Goal: Task Accomplishment & Management: Manage account settings

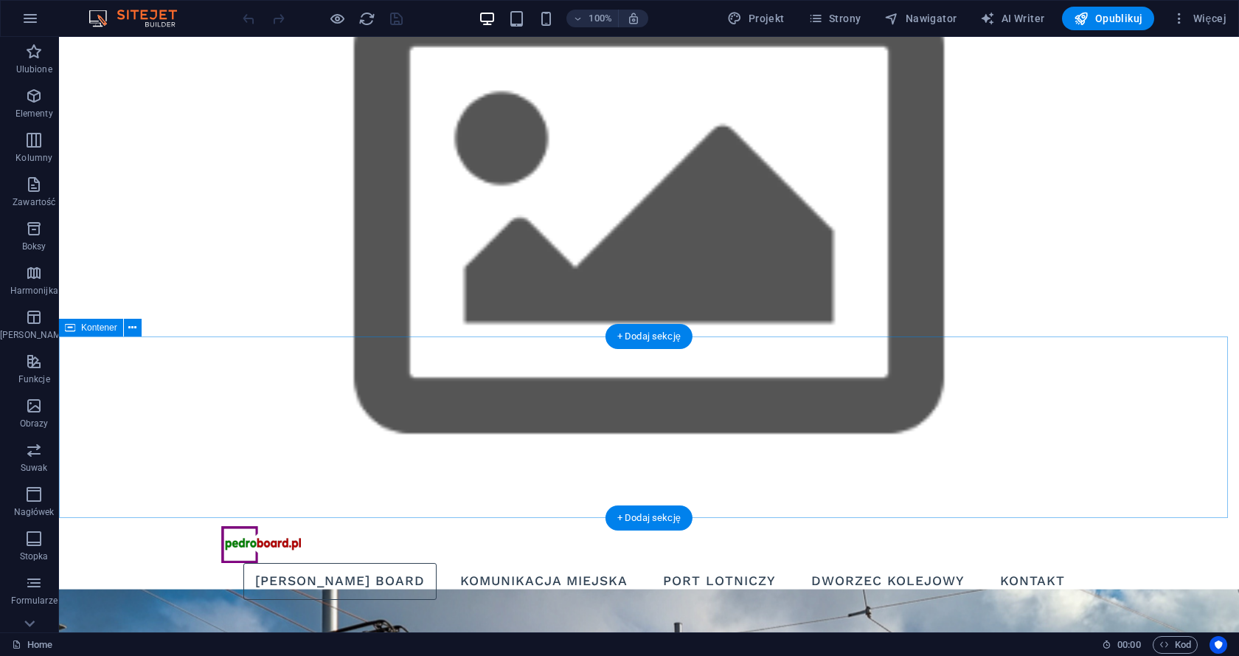
scroll to position [1, 0]
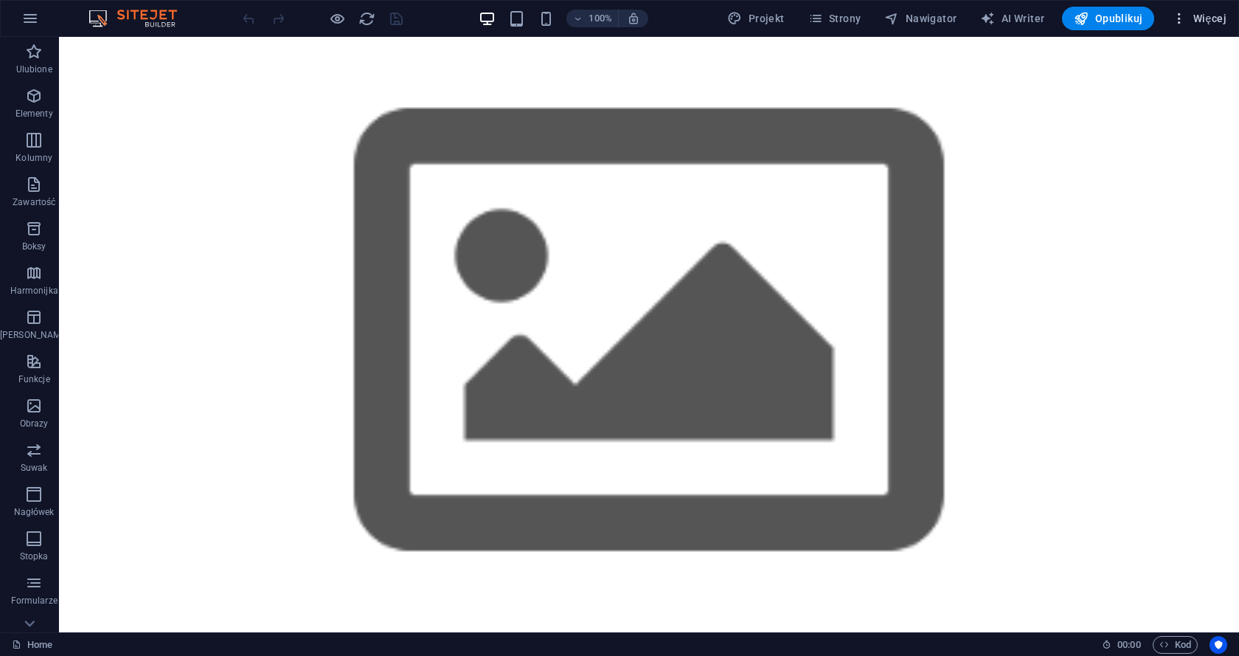
click at [1200, 15] on span "Więcej" at bounding box center [1199, 18] width 55 height 15
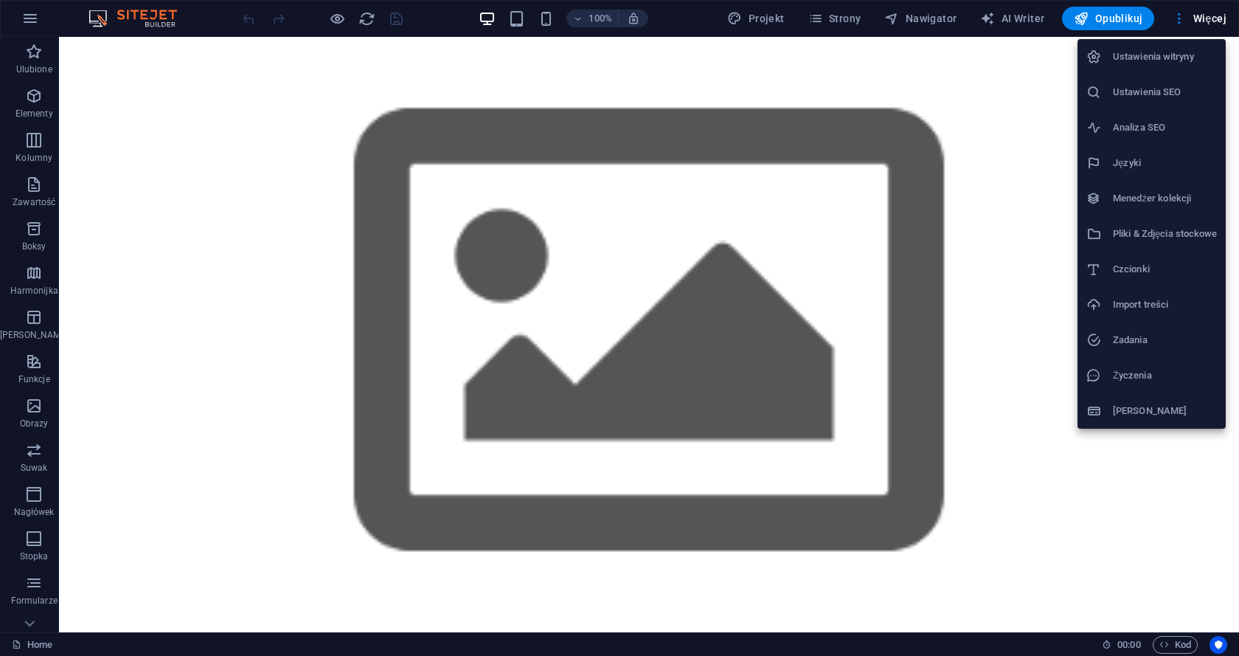
click at [1135, 89] on h6 "Ustawienia SEO" at bounding box center [1165, 92] width 104 height 18
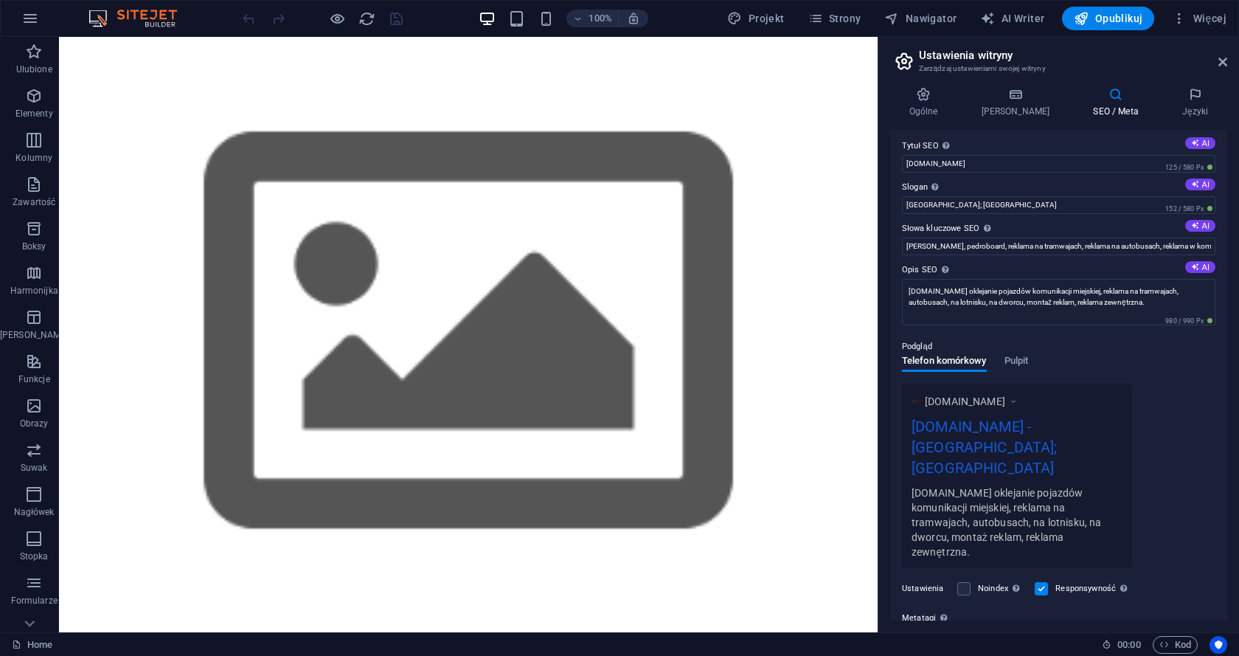
scroll to position [0, 0]
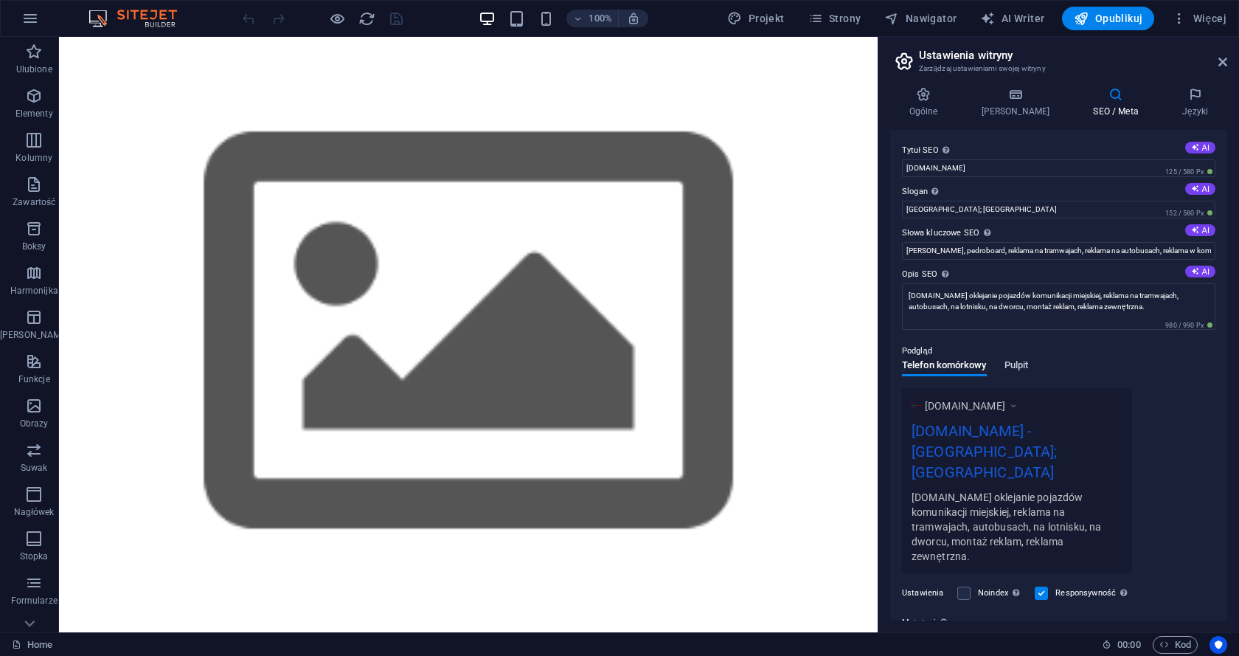
click at [1020, 363] on span "Pulpit" at bounding box center [1017, 366] width 24 height 21
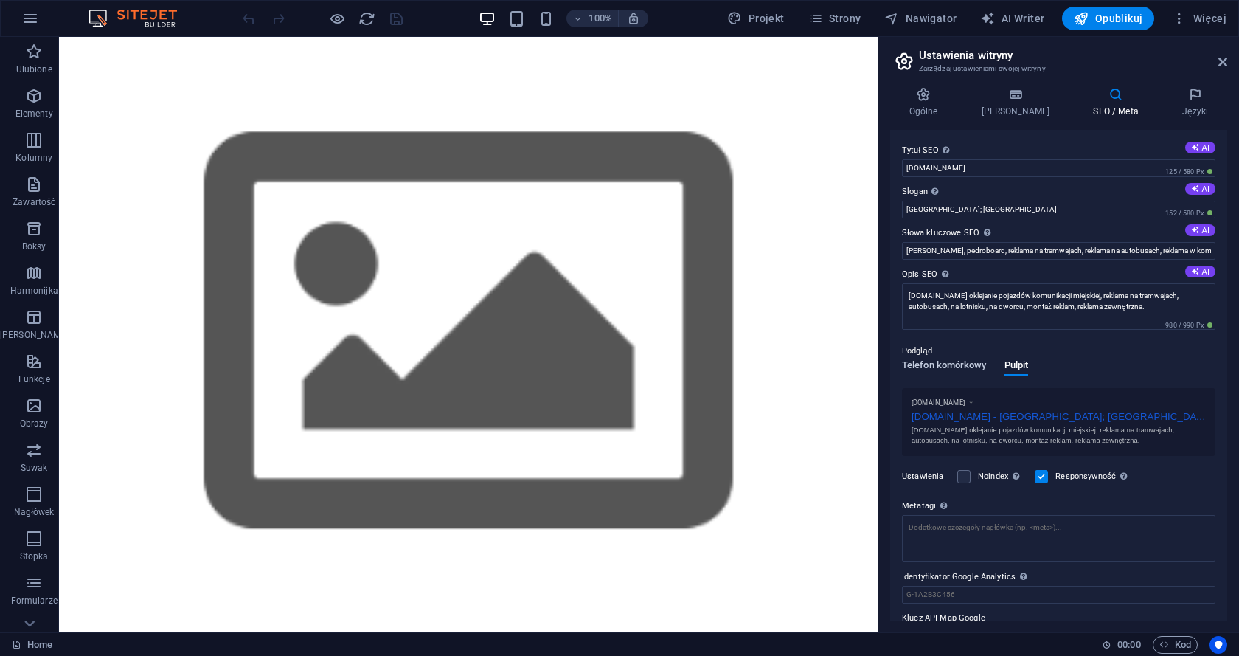
click at [949, 361] on span "Telefon komórkowy" at bounding box center [944, 366] width 85 height 21
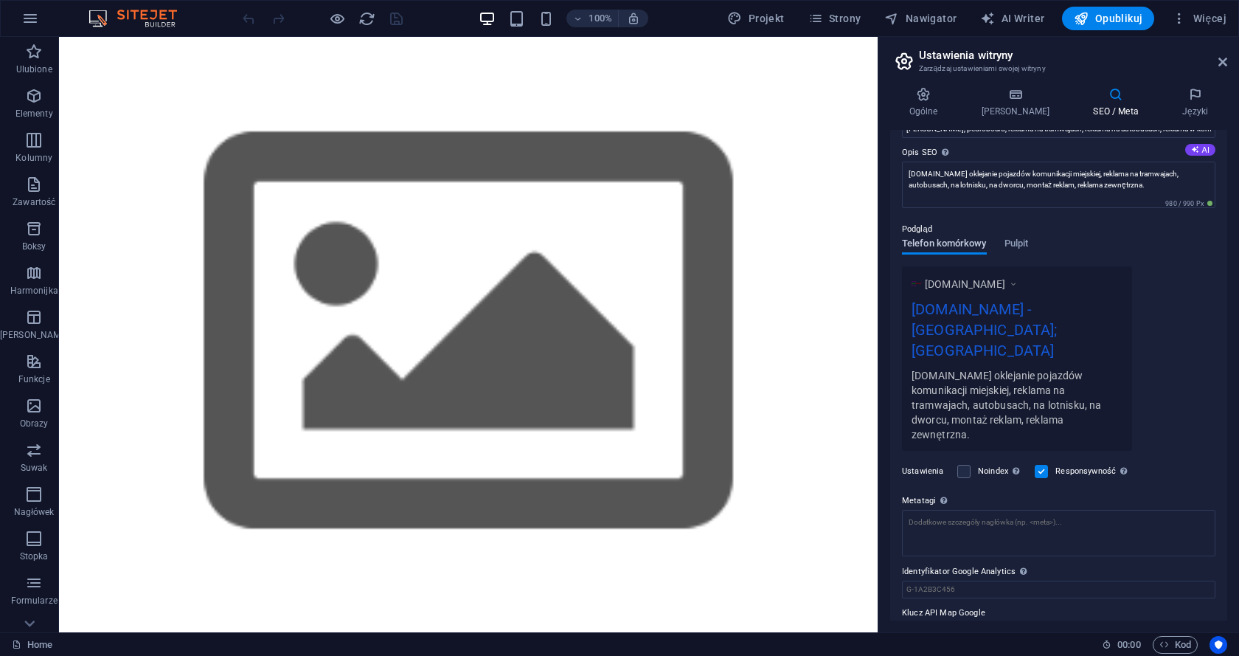
scroll to position [132, 0]
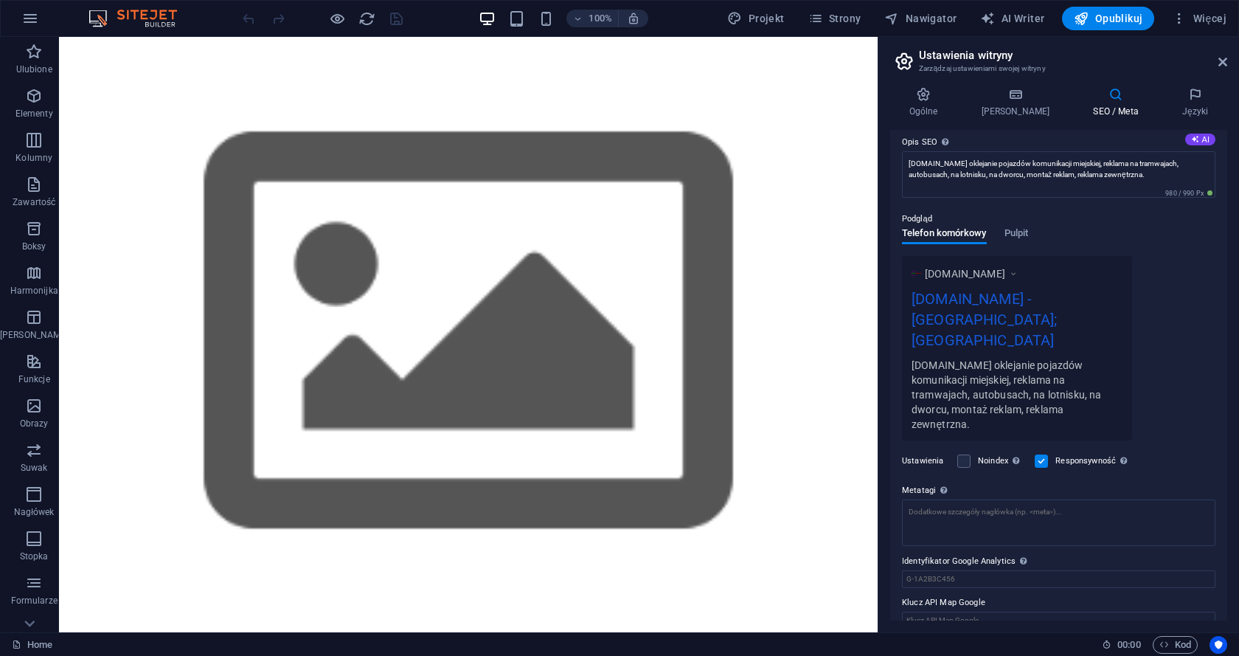
click at [1017, 226] on div "Podgląd" at bounding box center [1059, 219] width 314 height 18
click at [1023, 235] on span "Pulpit" at bounding box center [1017, 234] width 24 height 21
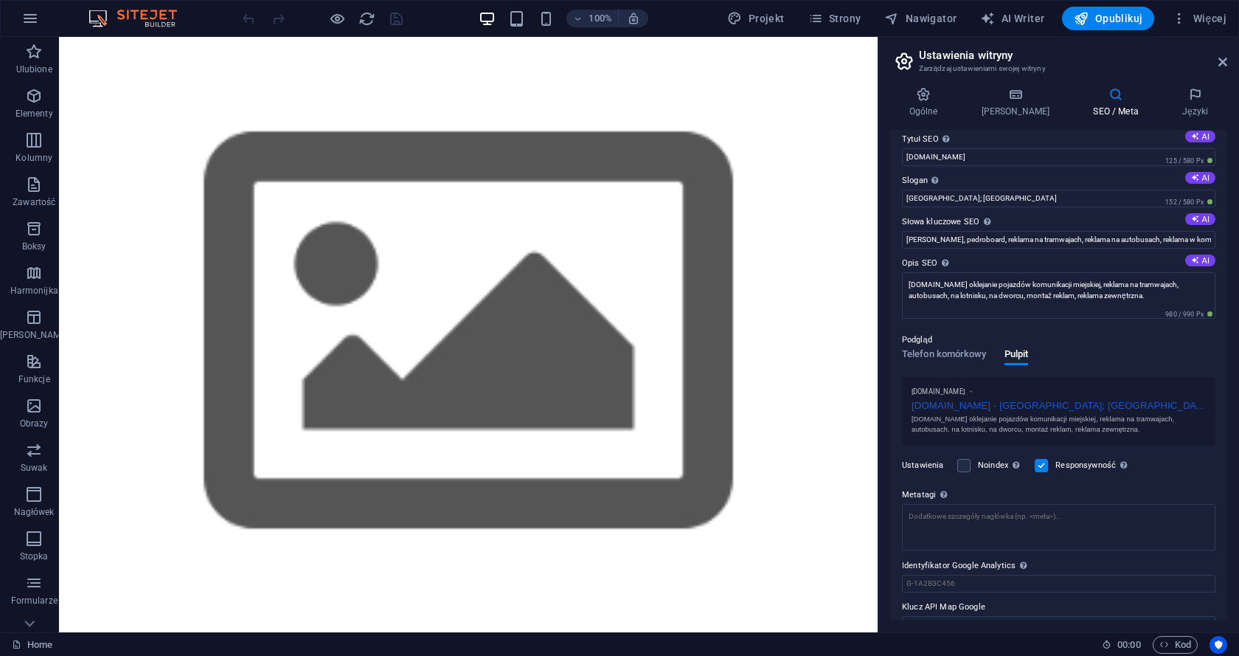
scroll to position [0, 0]
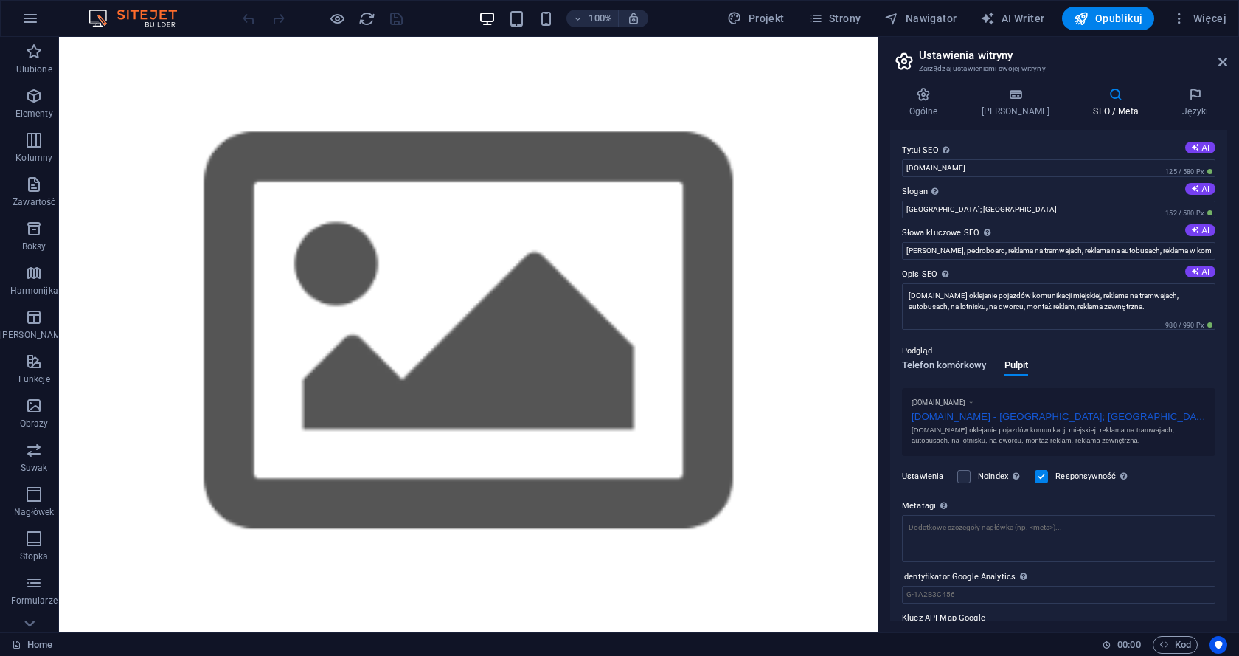
click at [946, 367] on span "Telefon komórkowy" at bounding box center [944, 366] width 85 height 21
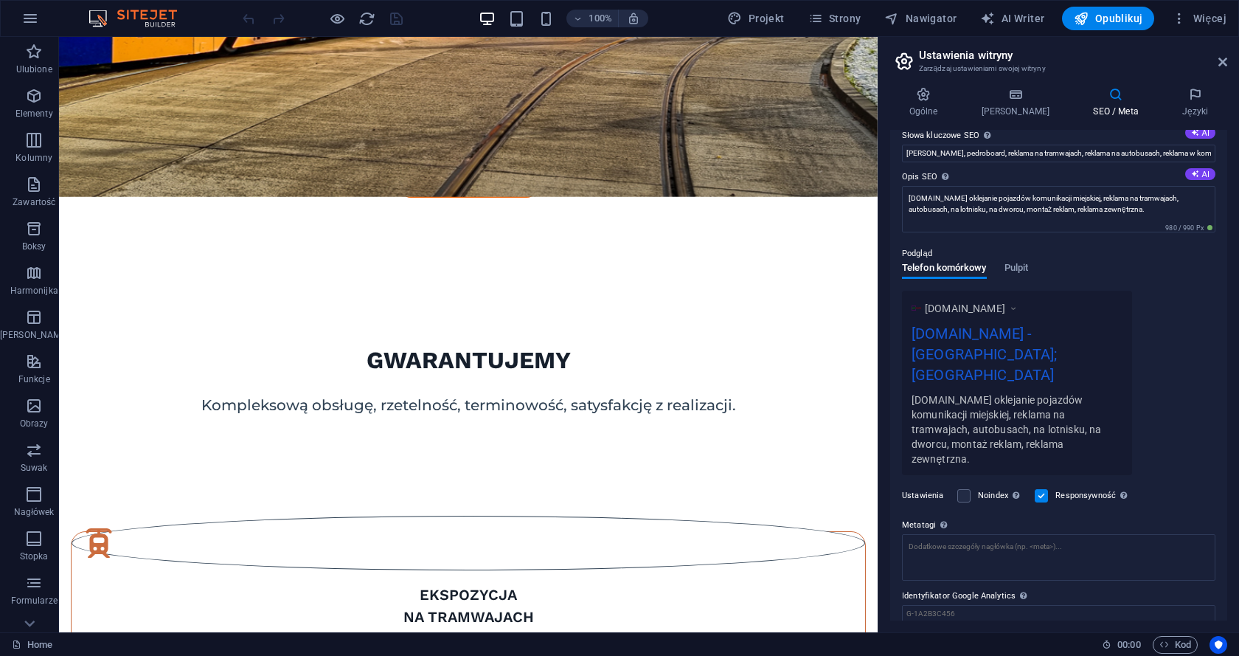
scroll to position [132, 0]
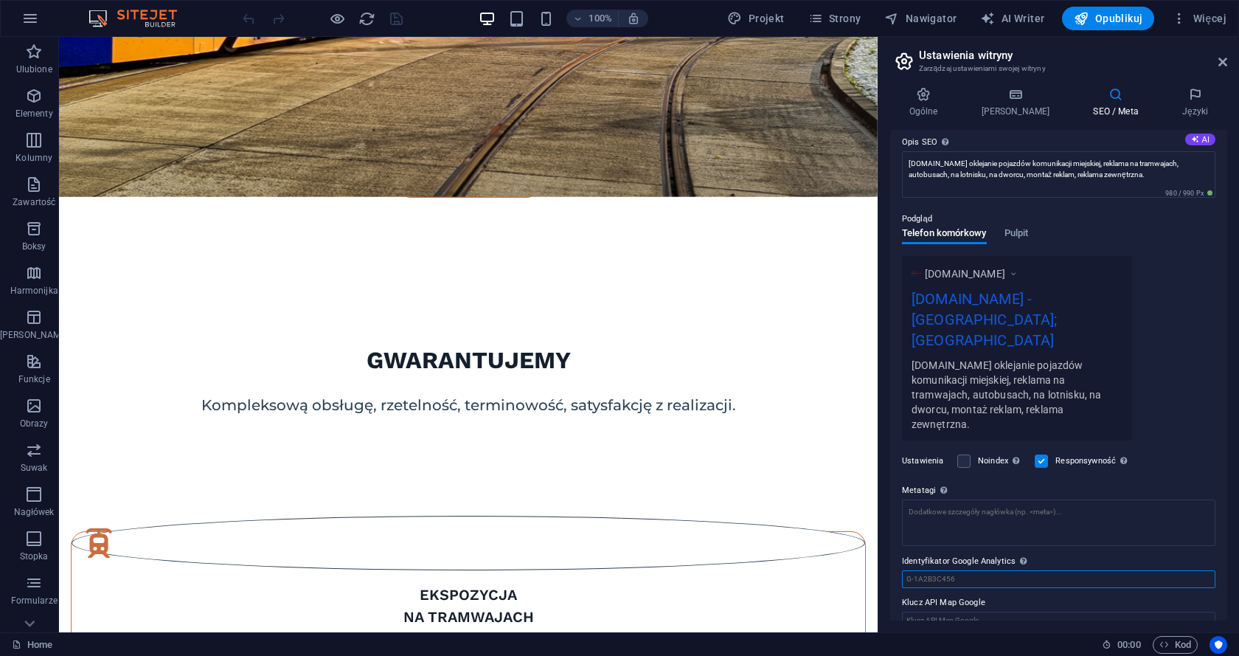
click at [985, 570] on input "Identyfikator Google Analytics Proszę dodać tylko identyfikator Google Analytic…" at bounding box center [1059, 579] width 314 height 18
click at [970, 570] on input "Identyfikator Google Analytics Proszę dodać tylko identyfikator Google Analytic…" at bounding box center [1059, 579] width 314 height 18
click at [967, 570] on input "Identyfikator Google Analytics Proszę dodać tylko identyfikator Google Analytic…" at bounding box center [1059, 579] width 314 height 18
paste input "G-7M8N7C32N6"
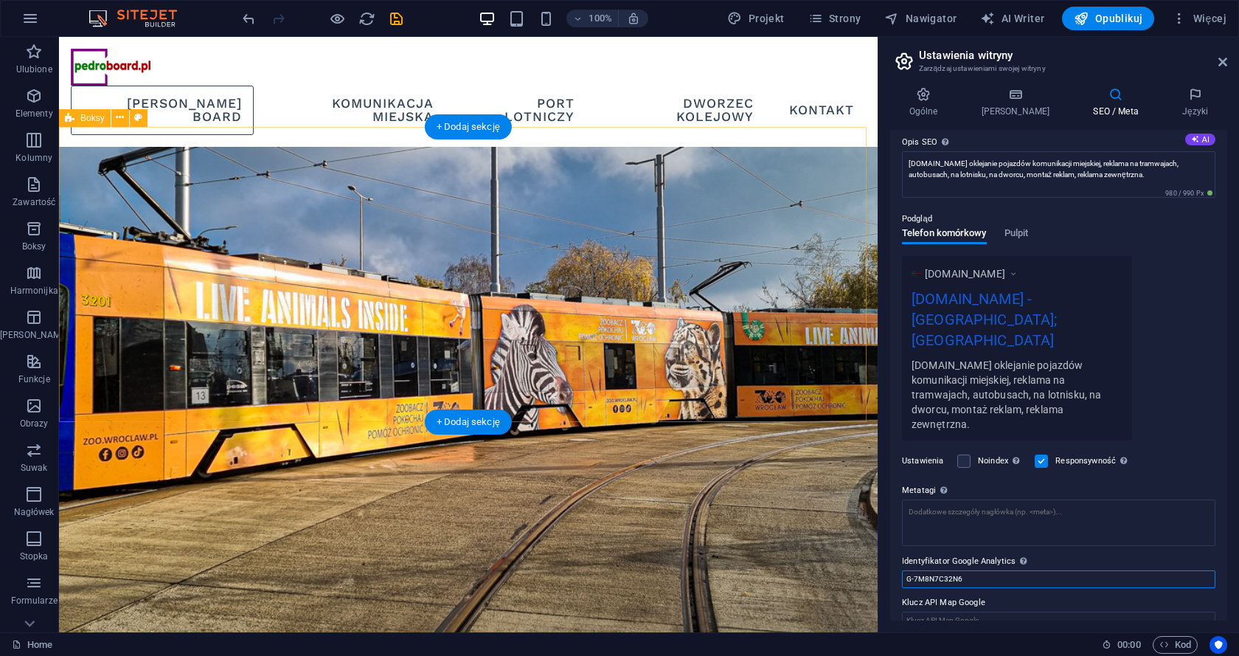
scroll to position [318, 0]
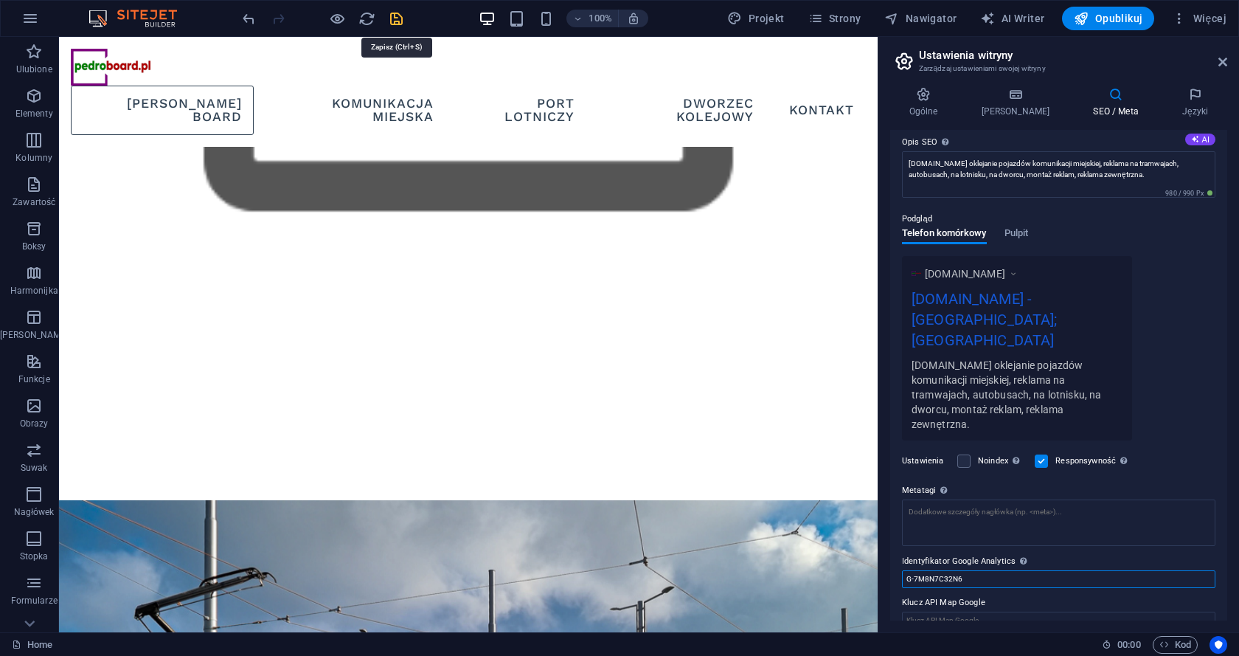
type input "G-7M8N7C32N6"
click at [399, 15] on icon "save" at bounding box center [396, 18] width 17 height 17
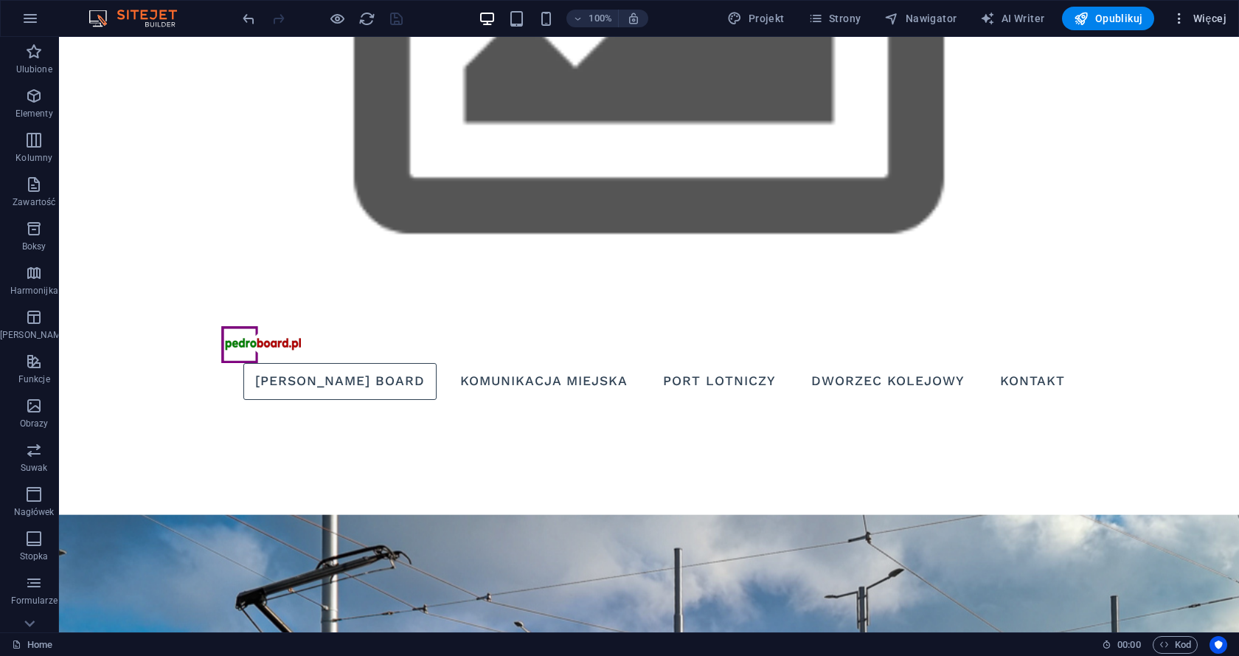
click at [1212, 18] on span "Więcej" at bounding box center [1199, 18] width 55 height 15
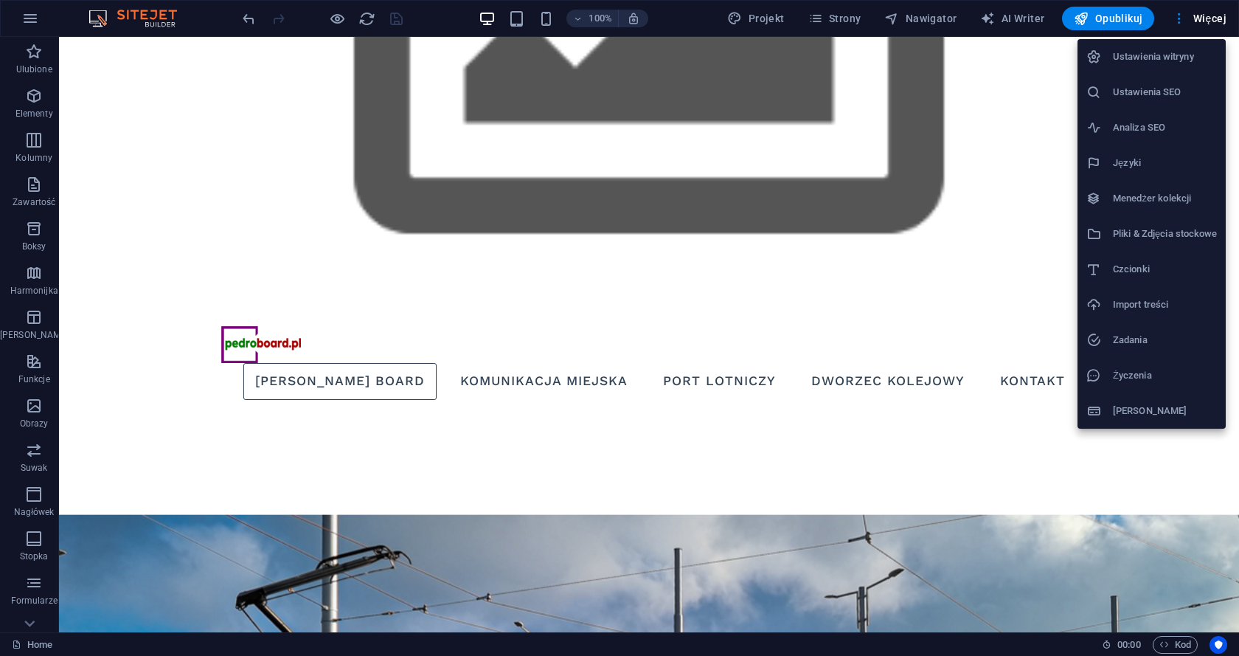
click at [1146, 94] on h6 "Ustawienia SEO" at bounding box center [1165, 92] width 104 height 18
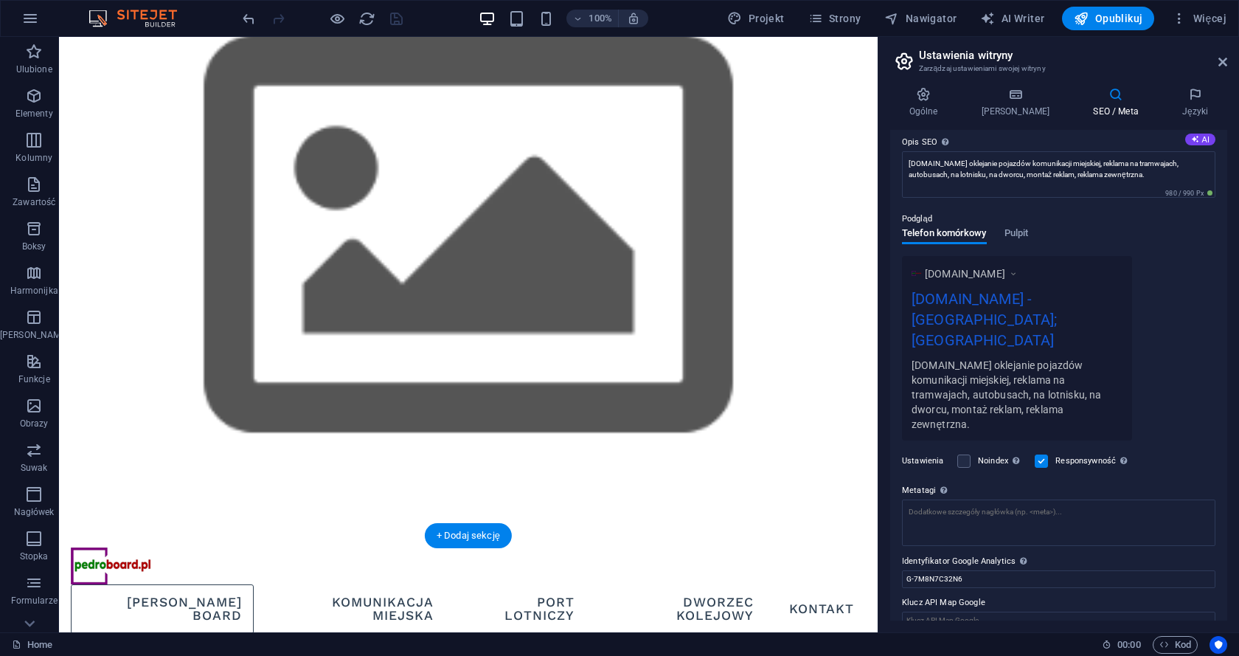
scroll to position [0, 0]
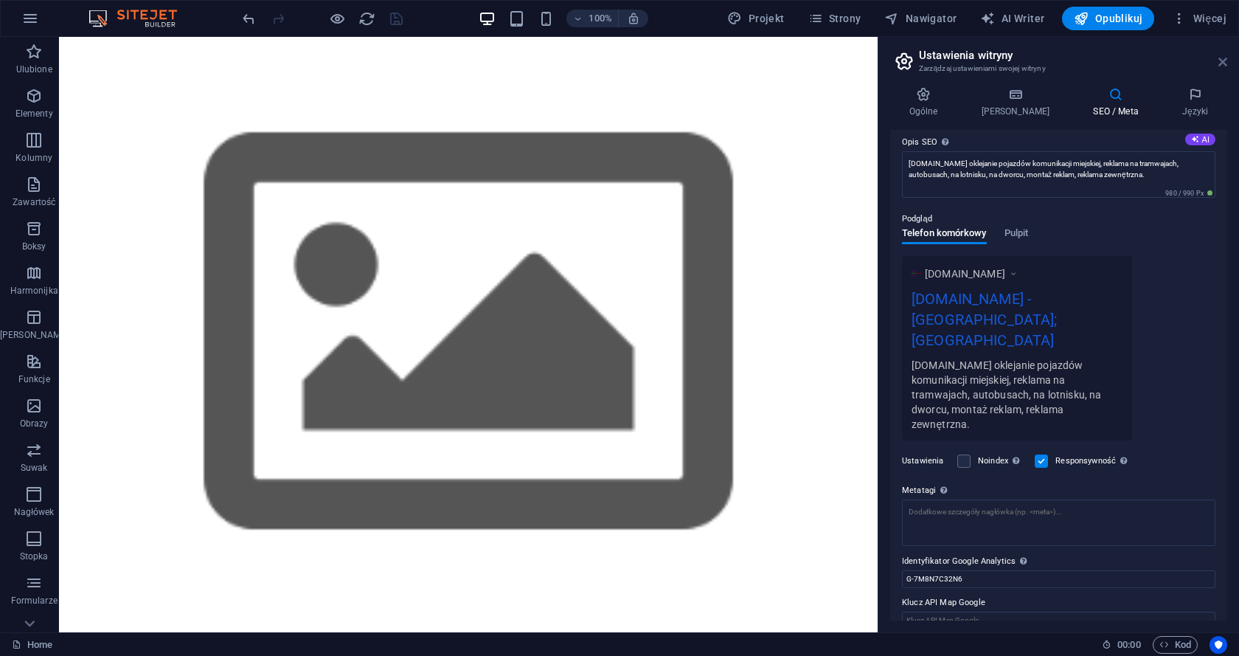
click at [1223, 57] on icon at bounding box center [1223, 62] width 9 height 12
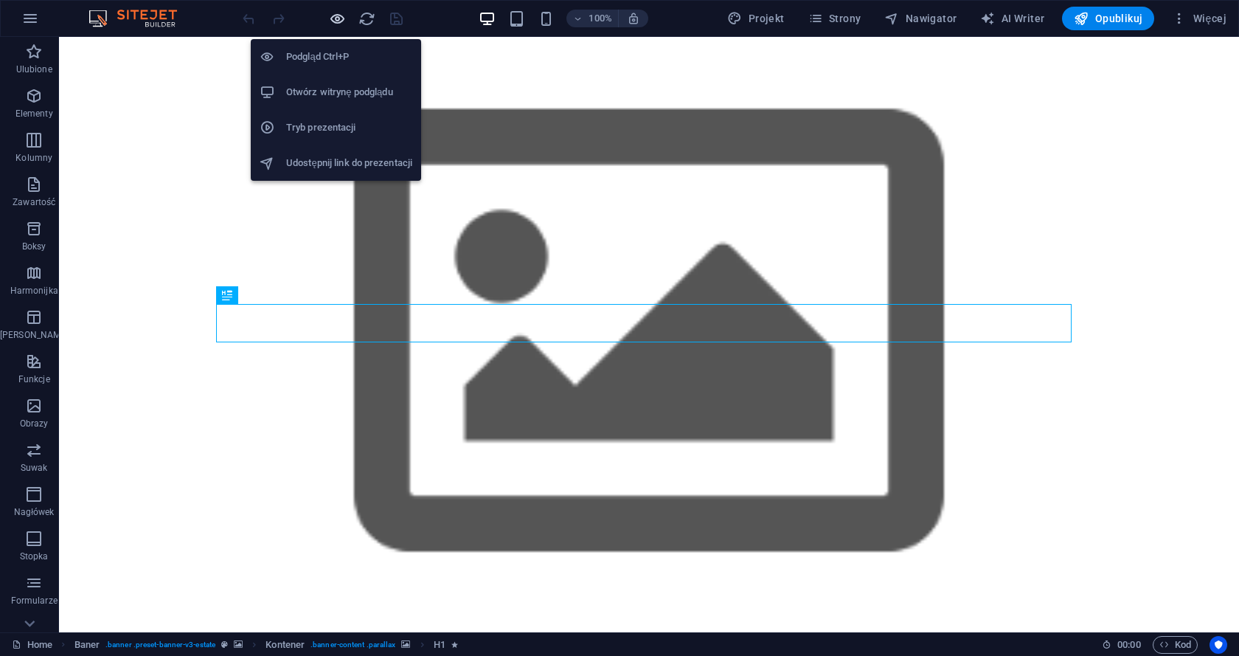
click at [334, 12] on icon "button" at bounding box center [337, 18] width 17 height 17
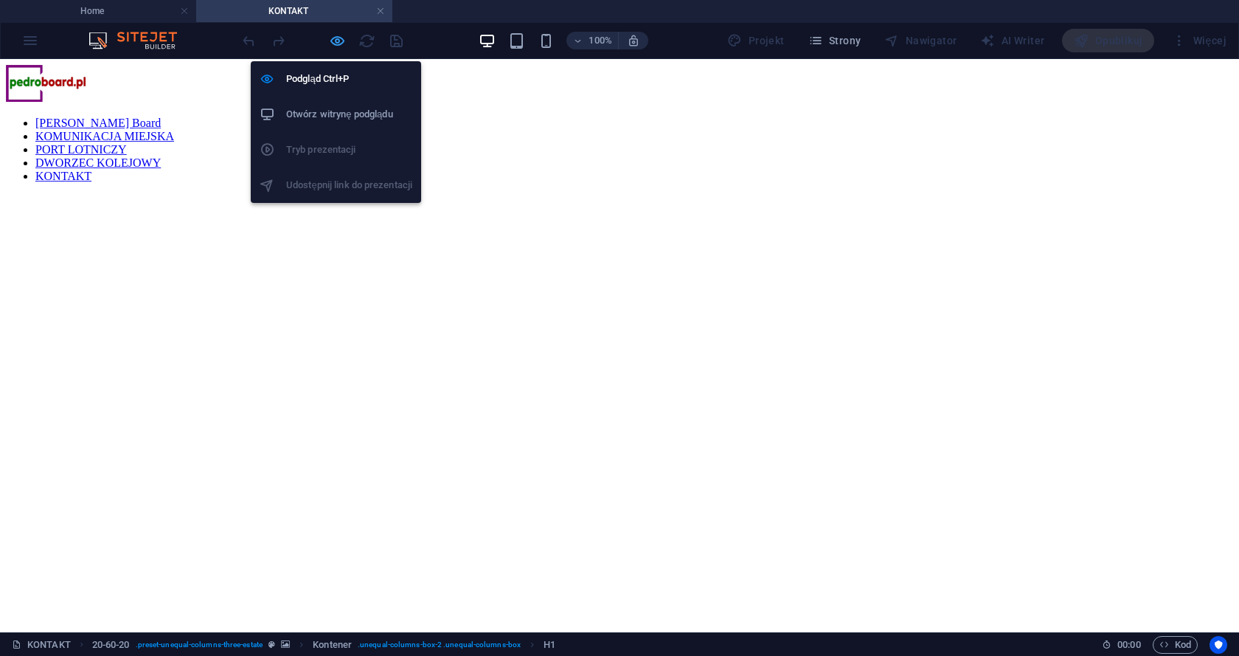
click at [336, 44] on icon "button" at bounding box center [337, 40] width 17 height 17
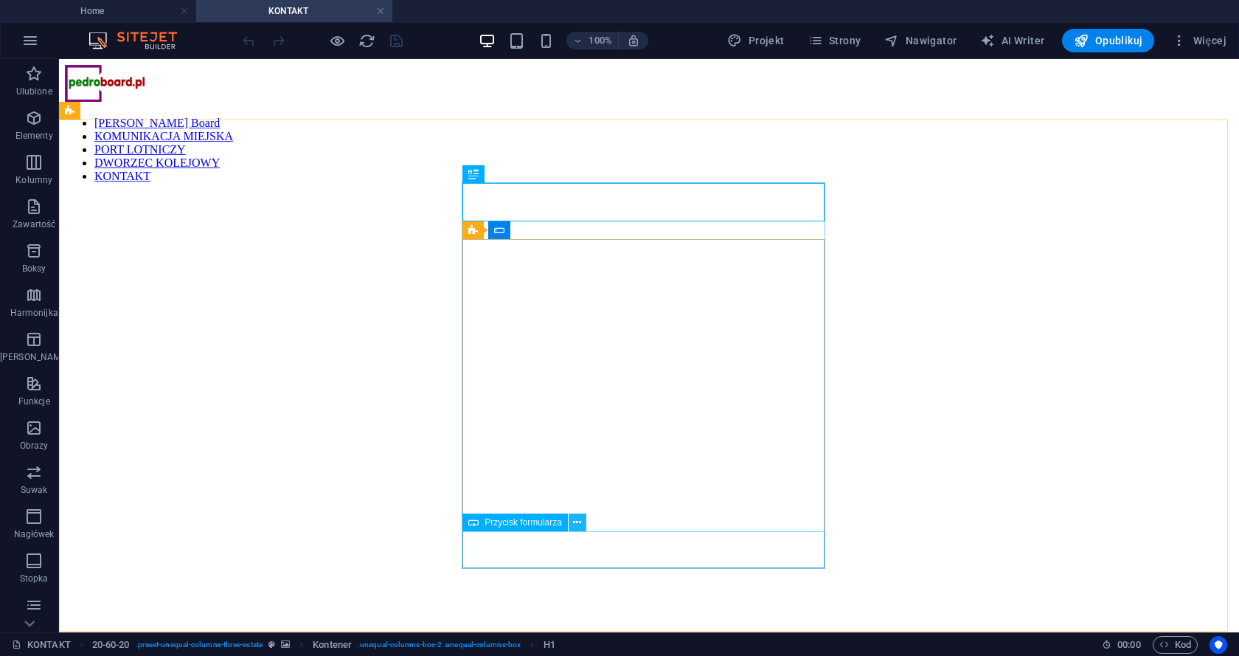
click at [574, 516] on icon at bounding box center [577, 522] width 8 height 15
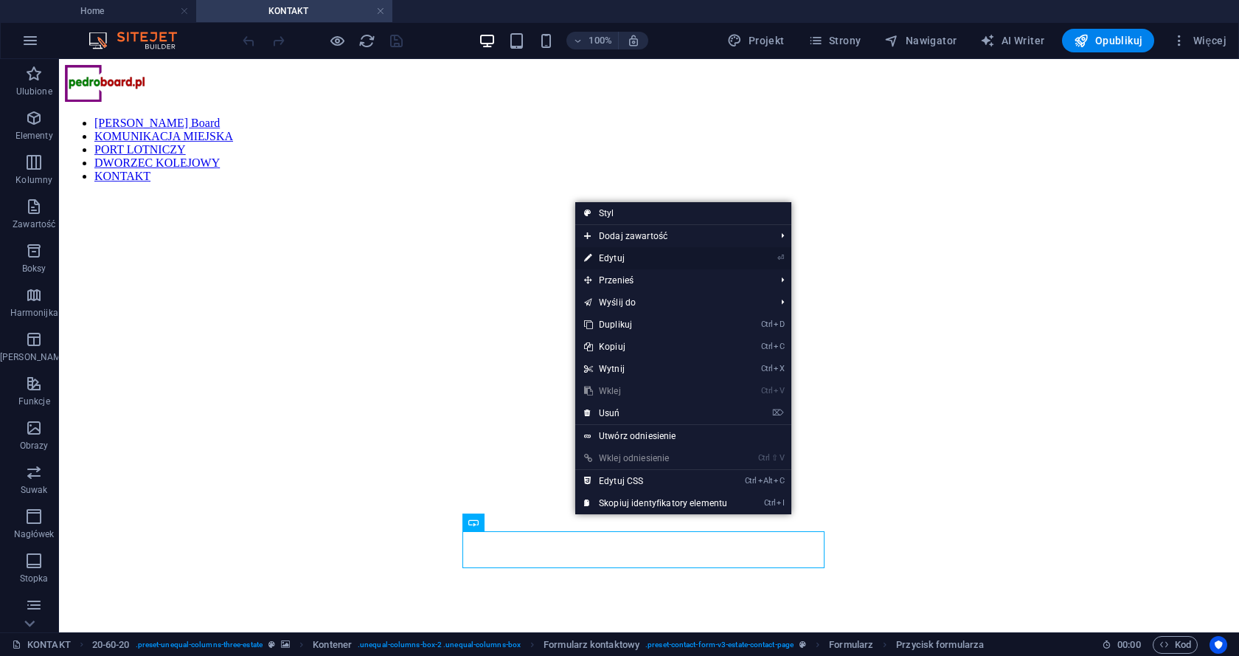
click at [645, 252] on link "⏎ Edytuj" at bounding box center [655, 258] width 161 height 22
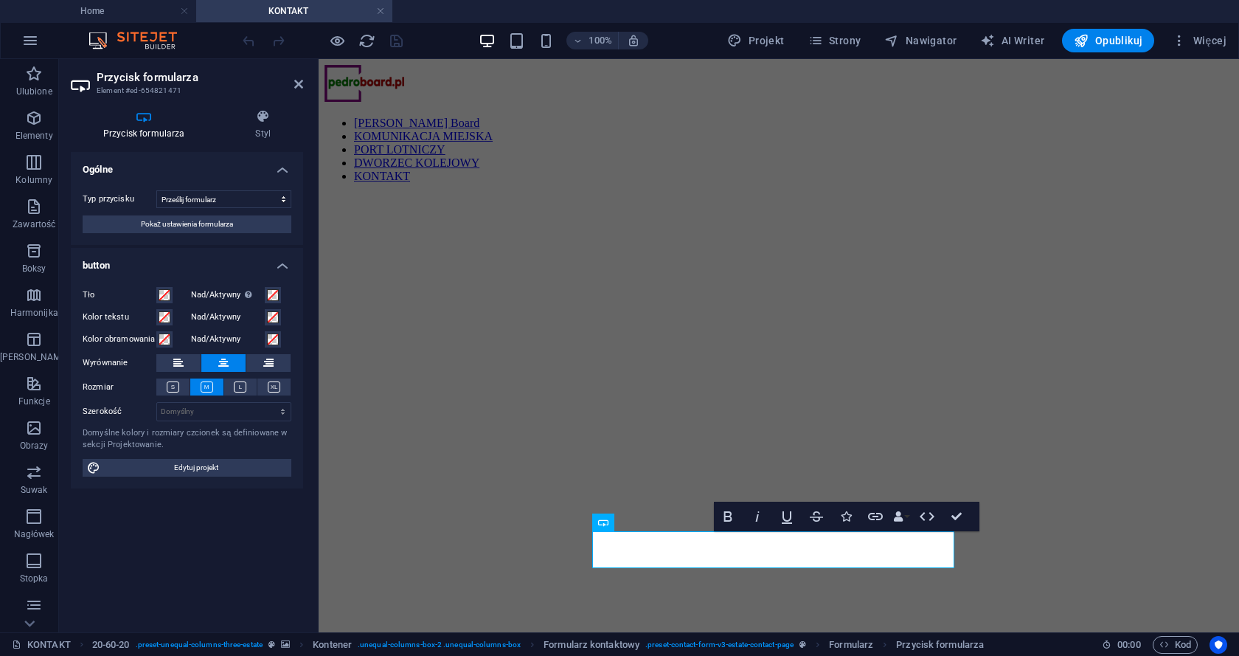
click at [280, 164] on h4 "Ogólne" at bounding box center [187, 165] width 232 height 27
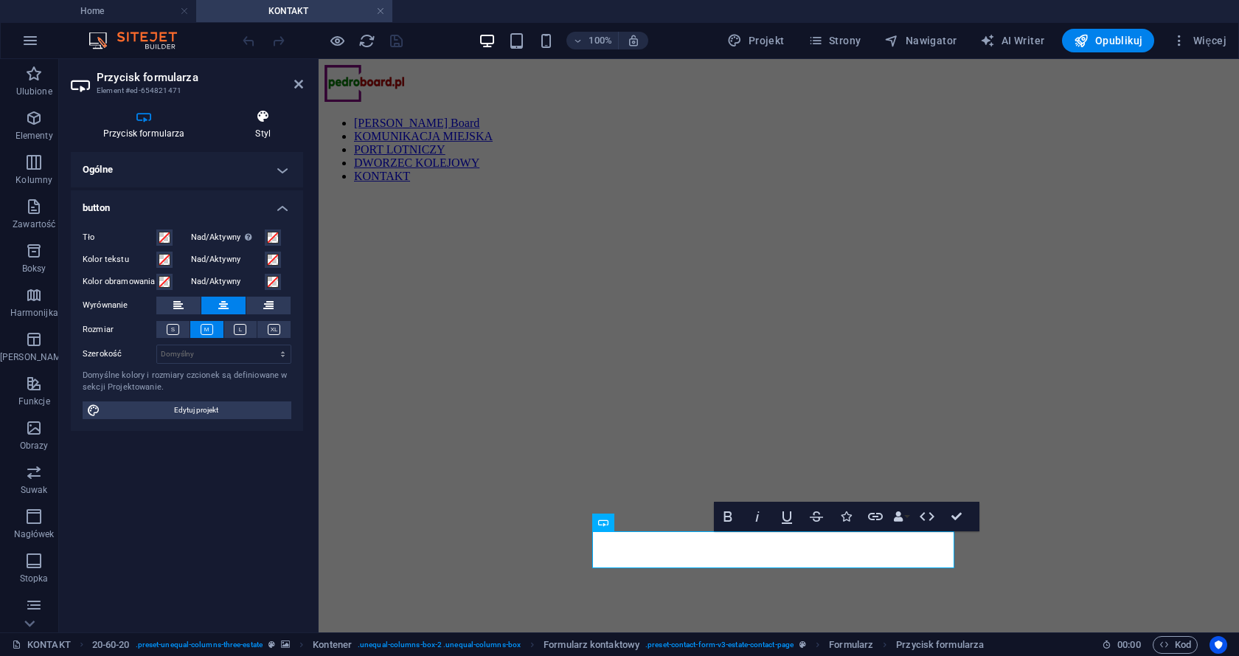
click at [263, 114] on icon at bounding box center [264, 116] width 80 height 15
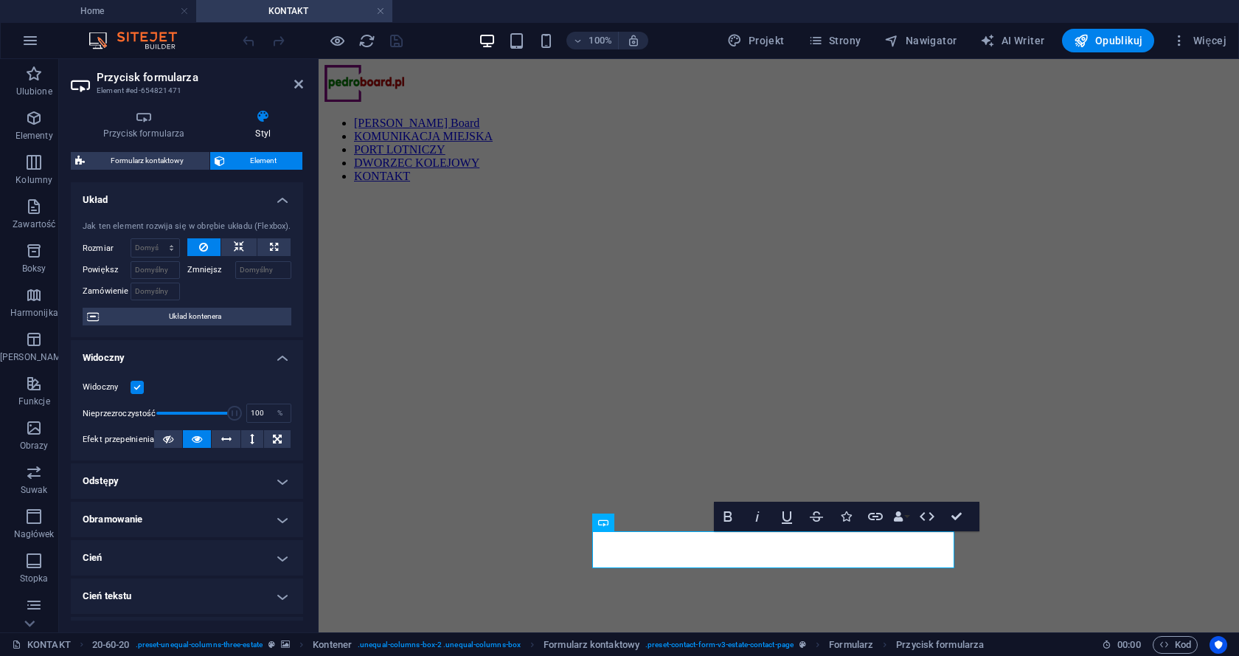
click at [415, 195] on figure at bounding box center [779, 195] width 909 height 0
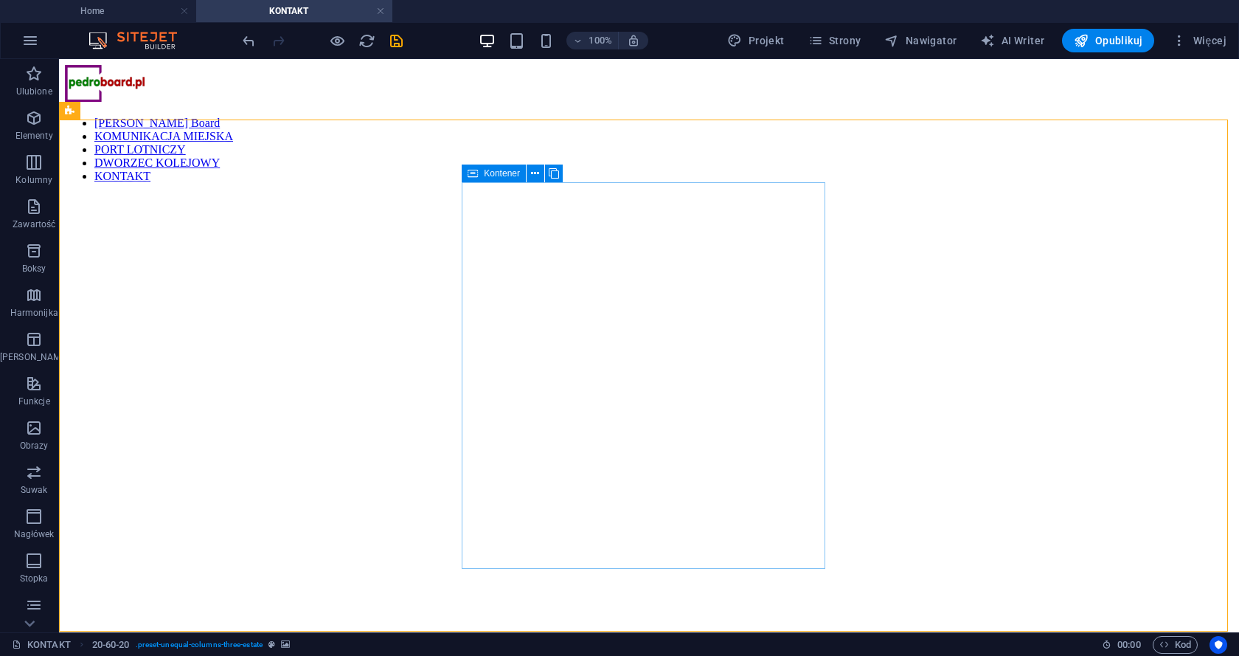
click at [471, 172] on icon at bounding box center [473, 174] width 10 height 18
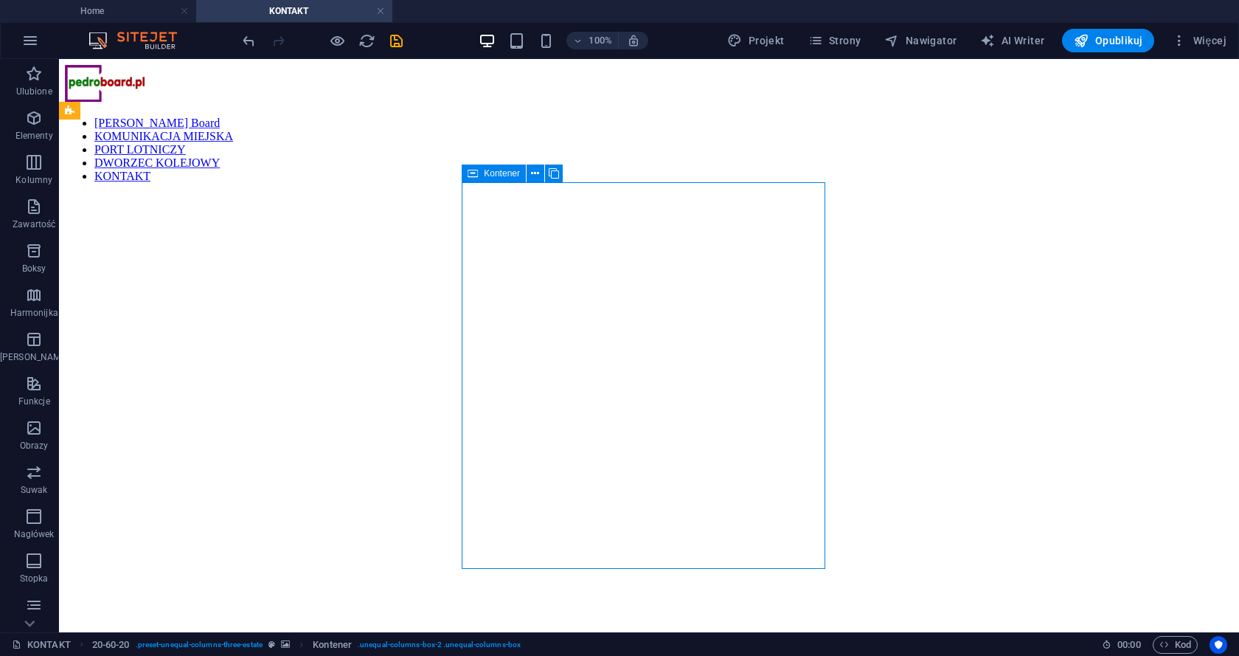
click at [492, 170] on span "Kontener" at bounding box center [502, 173] width 36 height 9
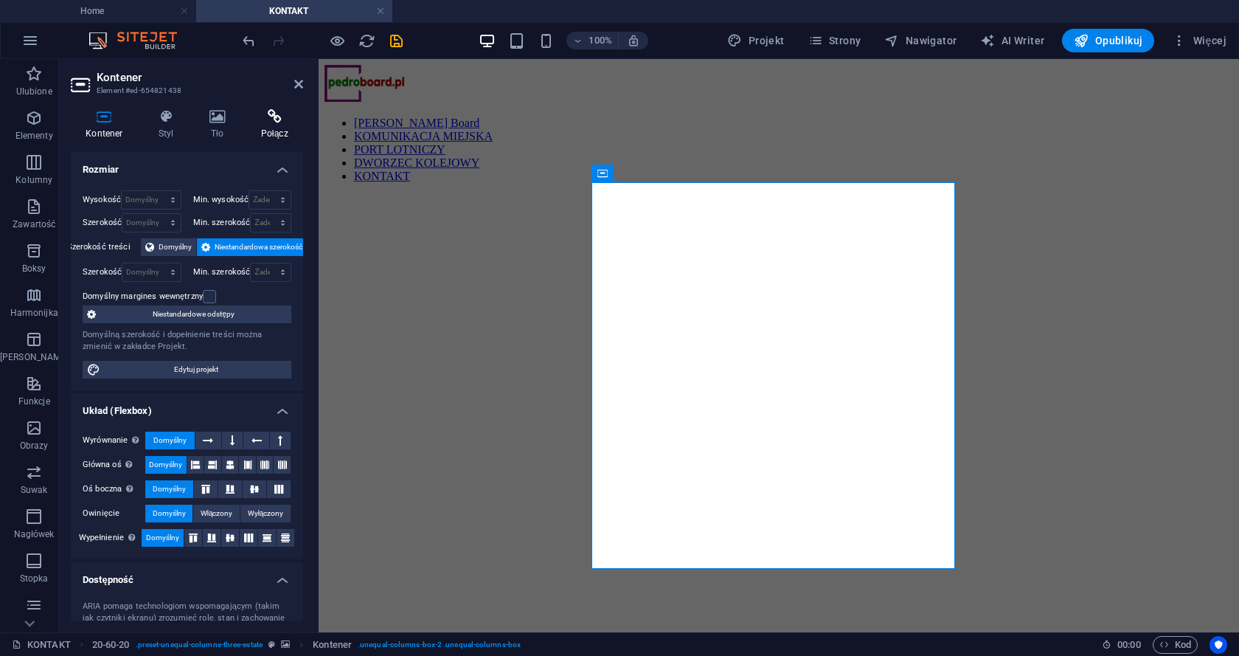
click at [281, 121] on icon at bounding box center [275, 116] width 58 height 15
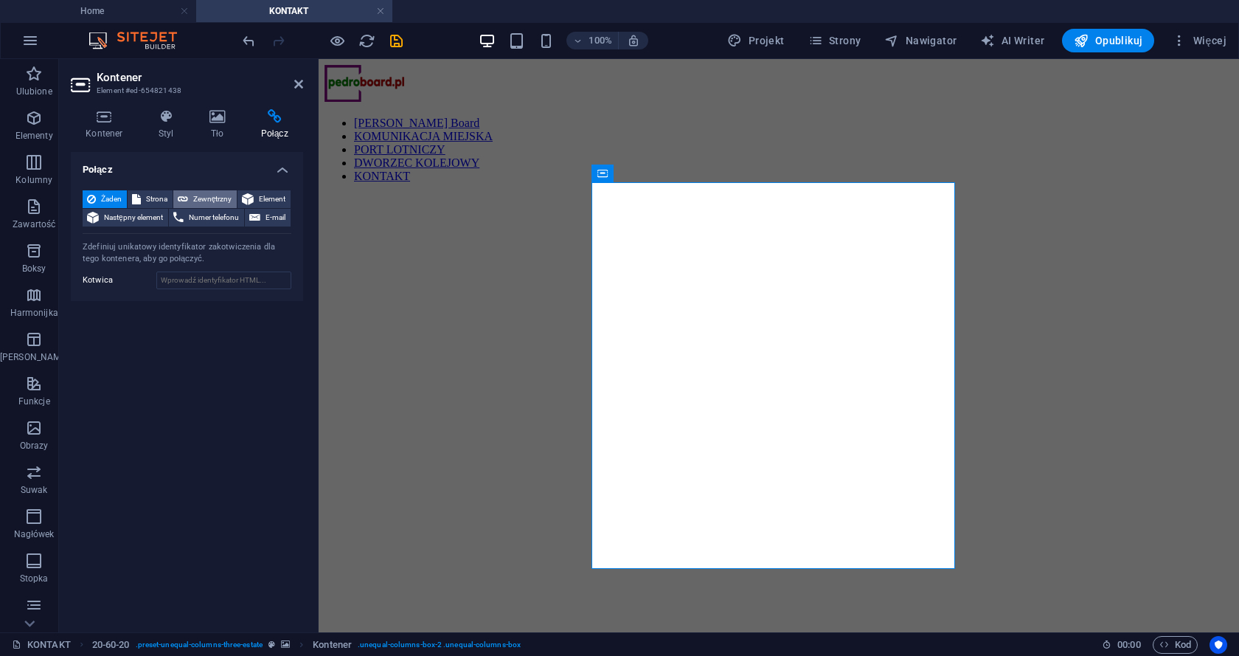
click at [215, 192] on span "Zewnętrzny" at bounding box center [213, 199] width 40 height 18
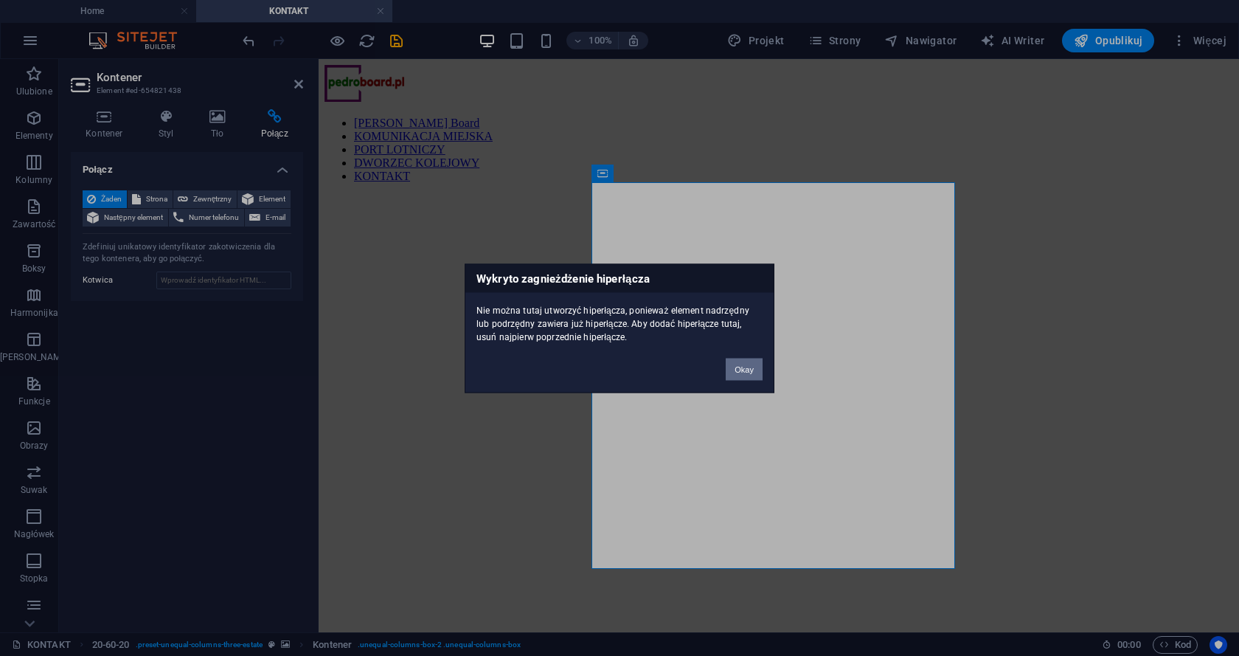
click at [750, 361] on button "Okay" at bounding box center [744, 369] width 37 height 22
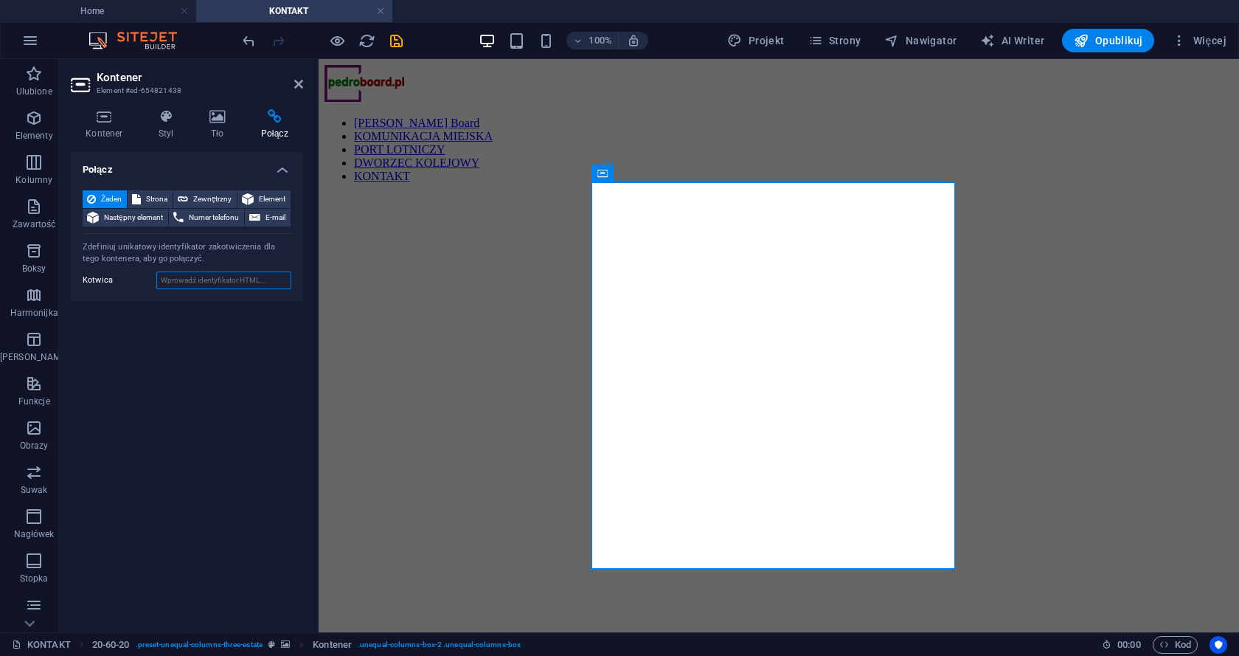
click at [196, 277] on input "Kotwica" at bounding box center [223, 280] width 135 height 18
click at [160, 193] on span "Strona" at bounding box center [156, 199] width 23 height 18
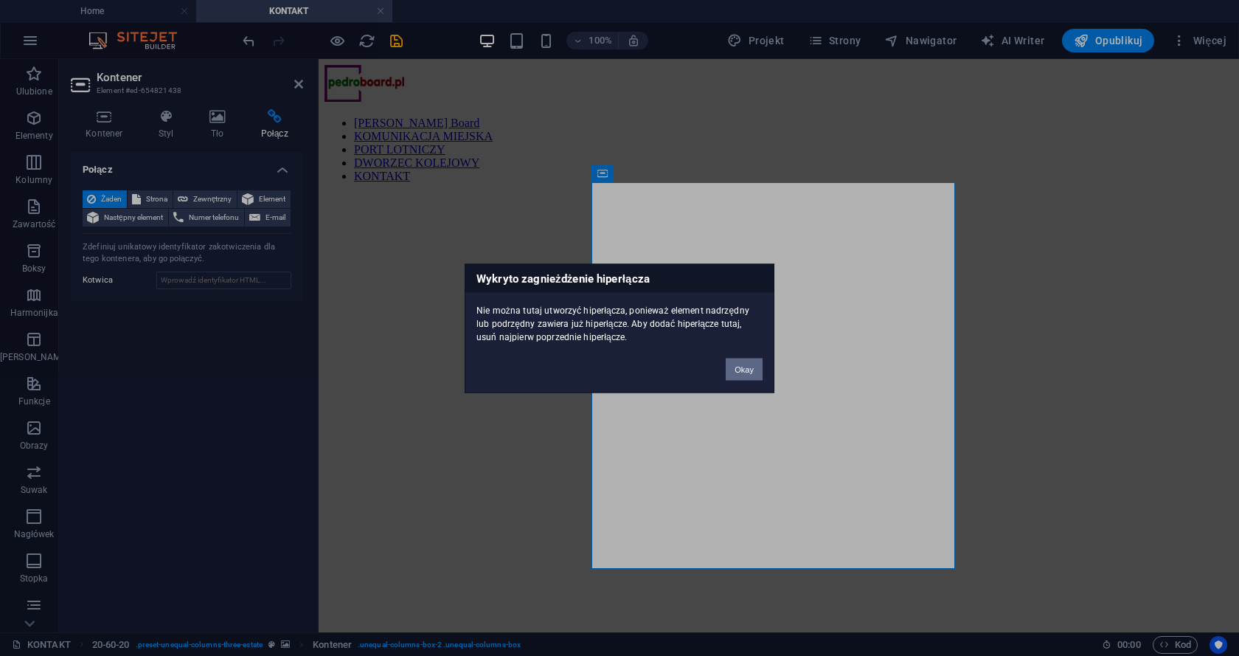
drag, startPoint x: 744, startPoint y: 366, endPoint x: 322, endPoint y: 286, distance: 428.7
click at [744, 366] on button "Okay" at bounding box center [744, 369] width 37 height 22
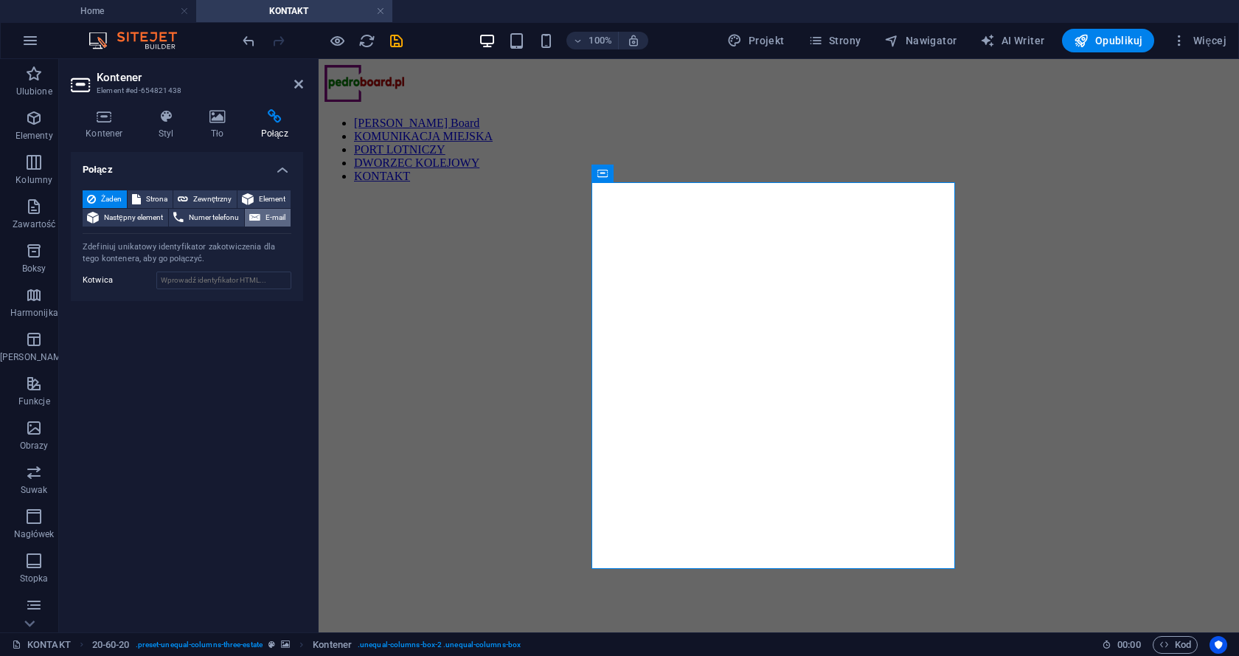
click at [268, 218] on span "E-mail" at bounding box center [275, 218] width 21 height 18
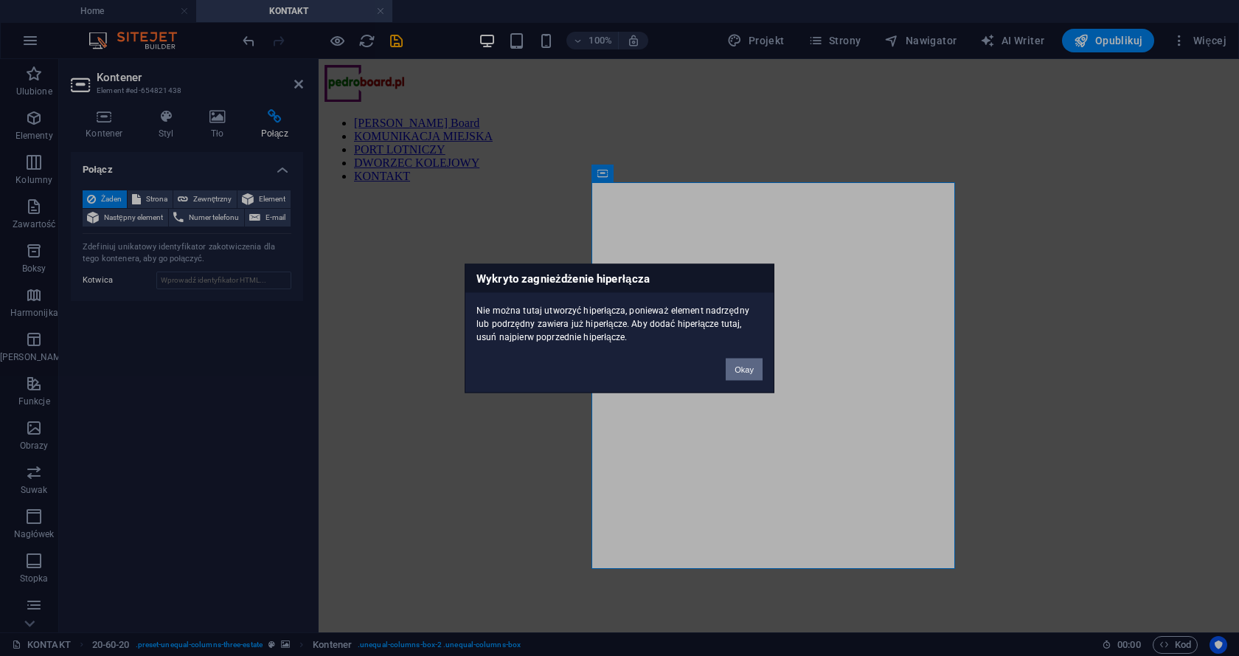
click at [741, 365] on button "Okay" at bounding box center [744, 369] width 37 height 22
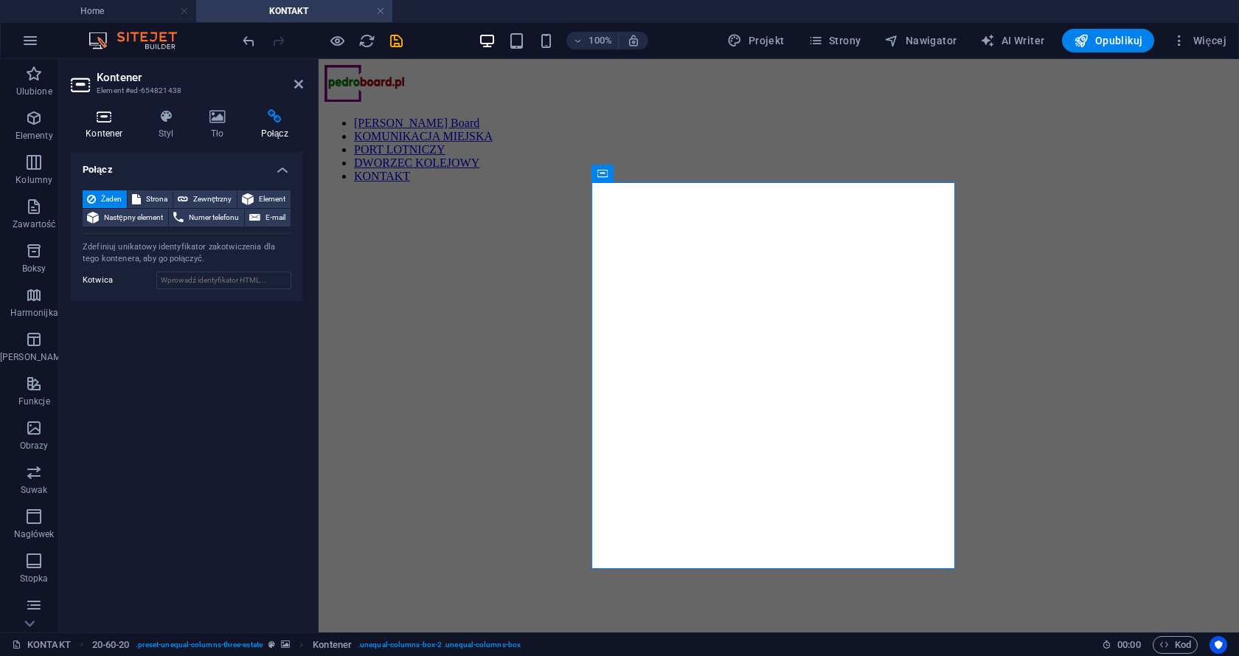
click at [108, 122] on icon at bounding box center [104, 116] width 67 height 15
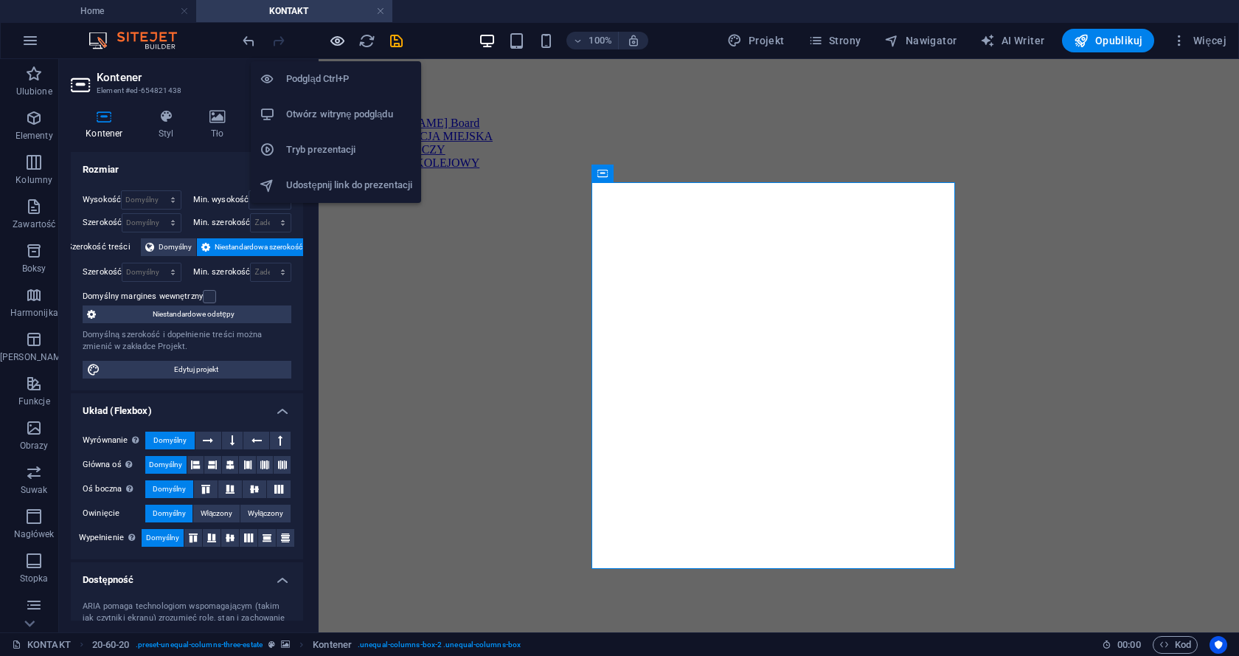
click at [336, 34] on icon "button" at bounding box center [337, 40] width 17 height 17
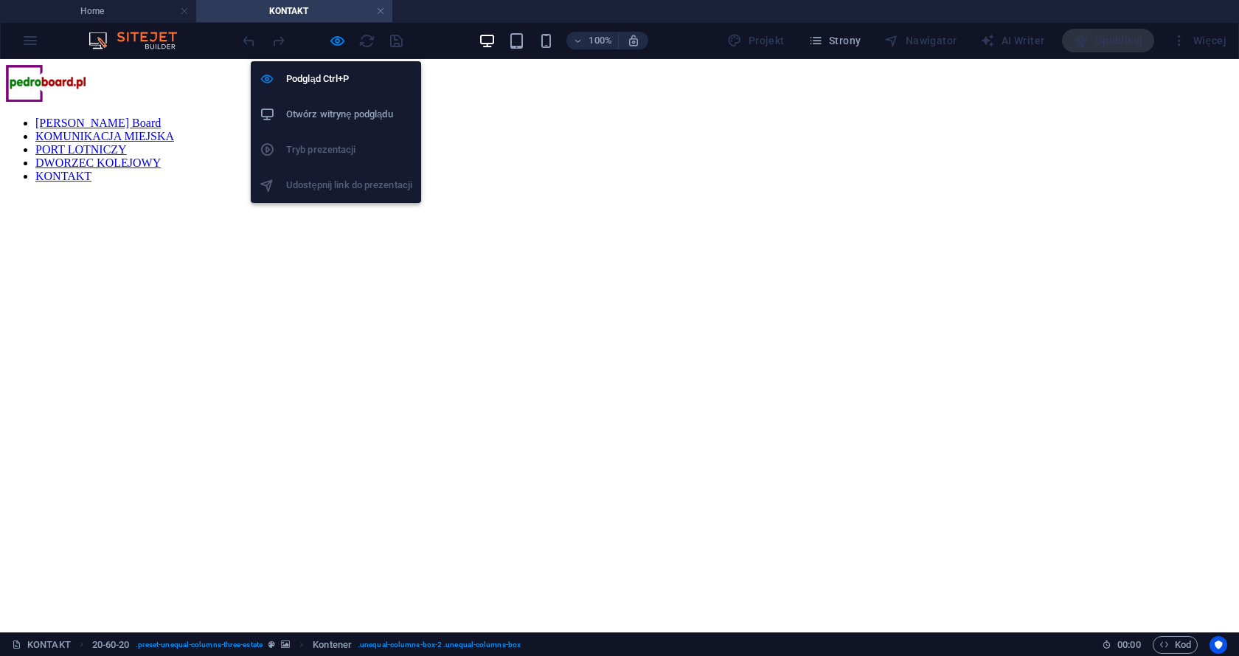
click at [346, 115] on h6 "Otwórz witrynę podglądu" at bounding box center [349, 114] width 126 height 18
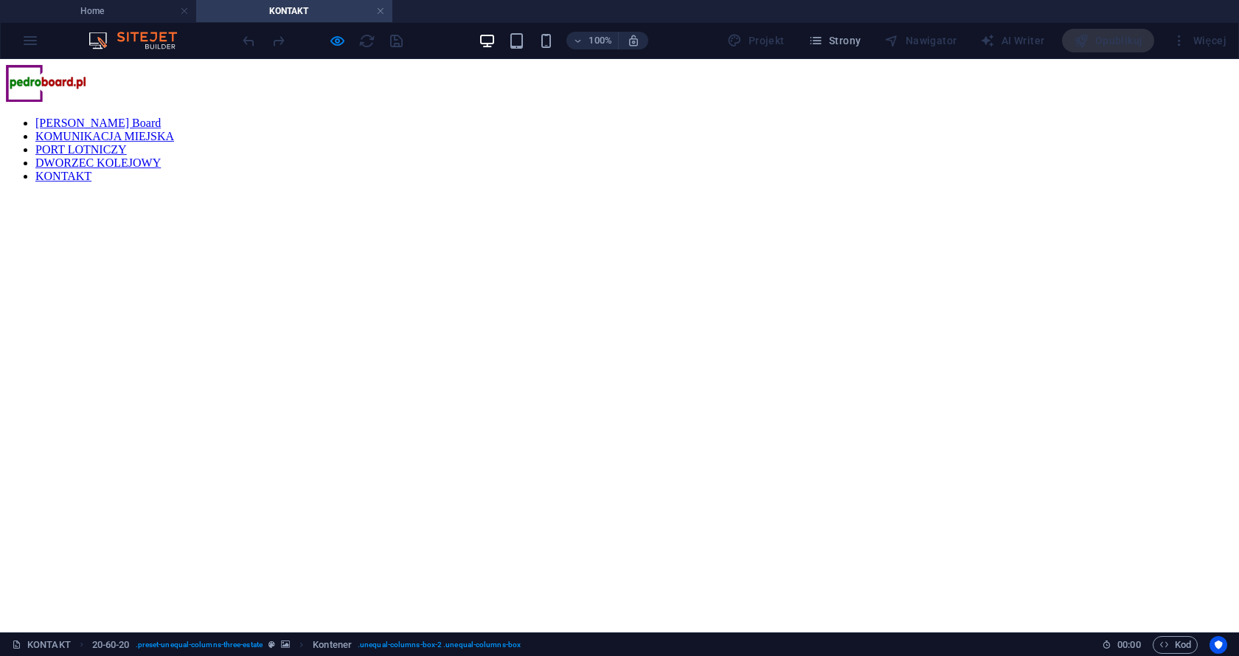
click at [161, 117] on link "[PERSON_NAME] Board" at bounding box center [97, 123] width 125 height 13
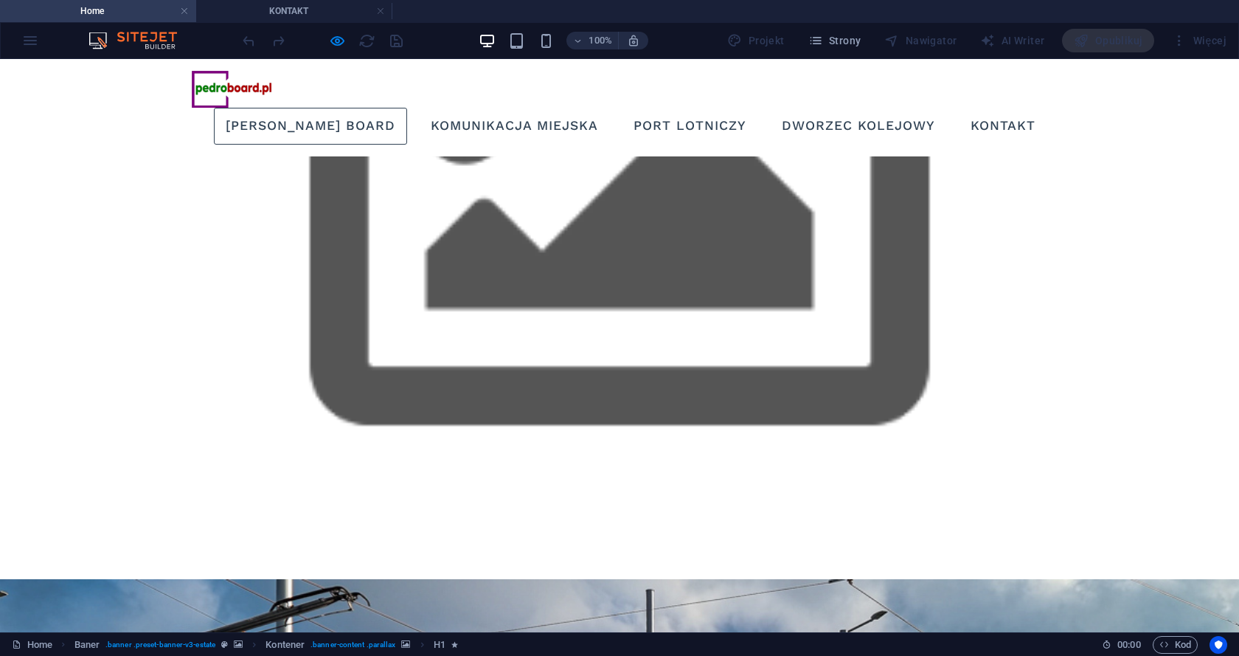
scroll to position [148, 0]
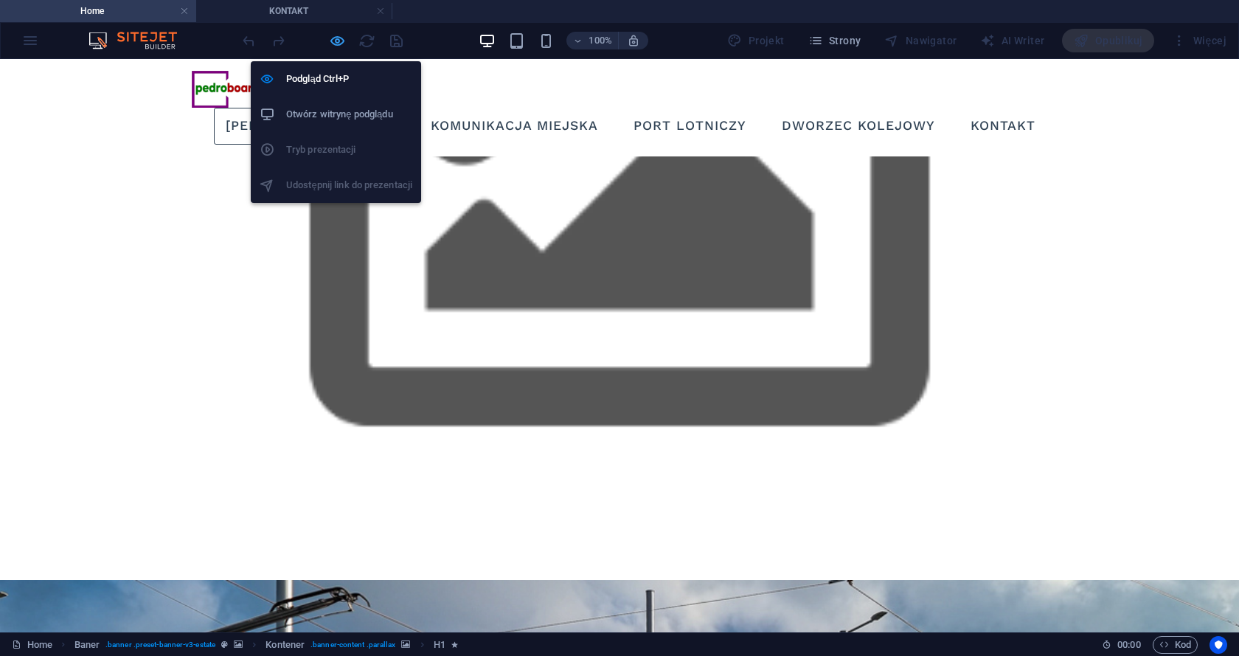
click at [337, 37] on icon "button" at bounding box center [337, 40] width 17 height 17
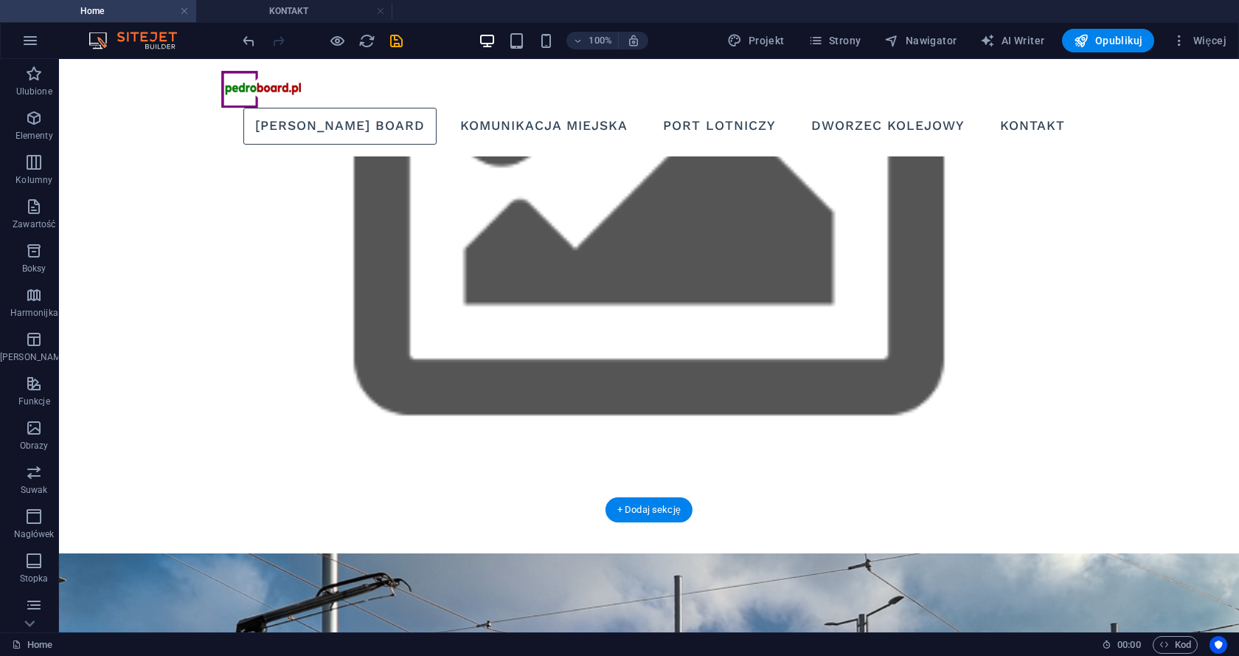
scroll to position [0, 0]
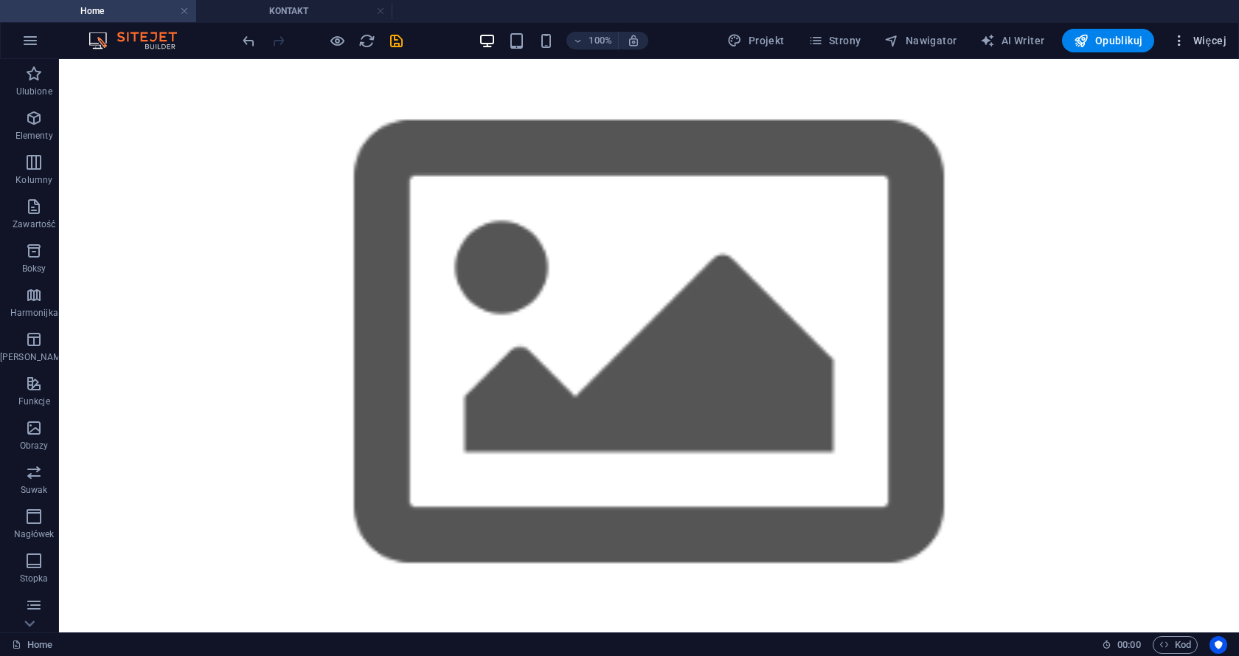
click at [1208, 33] on span "Więcej" at bounding box center [1199, 40] width 55 height 15
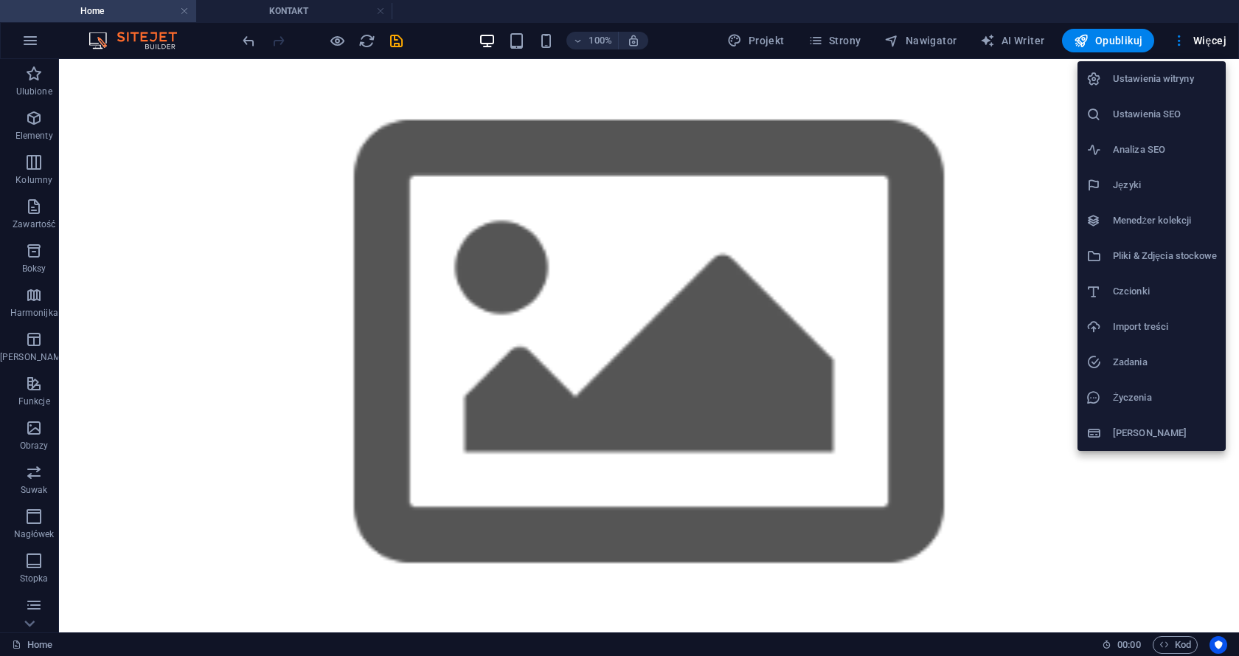
click at [1138, 114] on h6 "Ustawienia SEO" at bounding box center [1165, 114] width 104 height 18
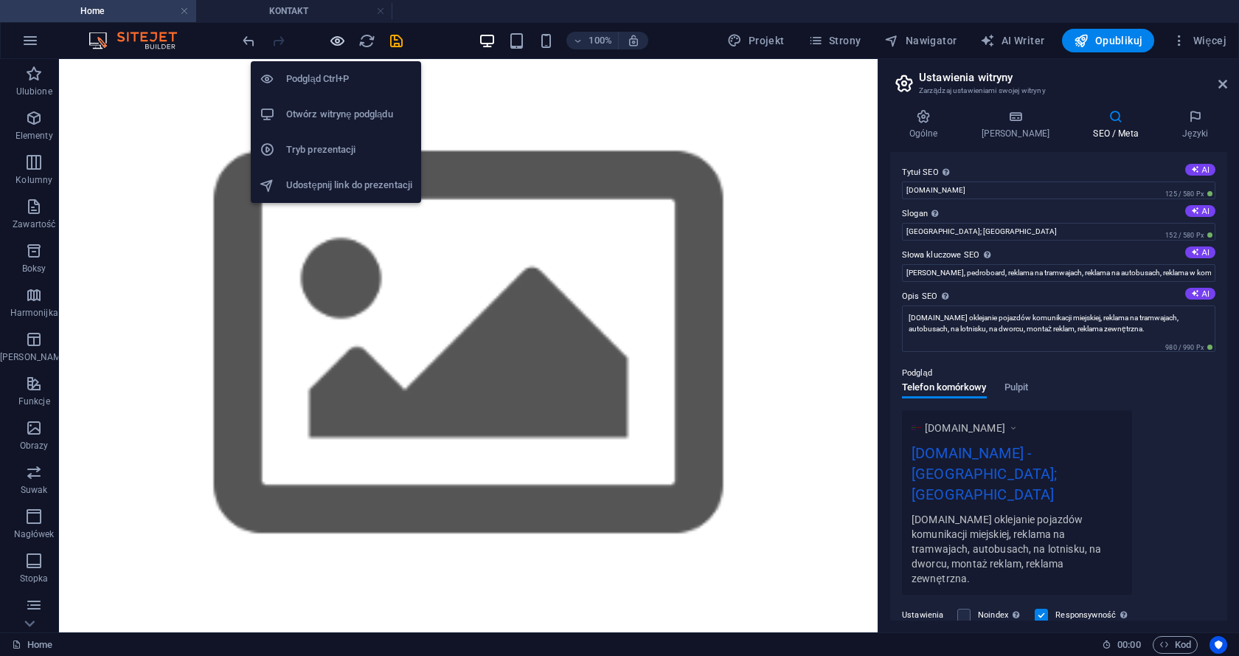
click at [336, 36] on icon "button" at bounding box center [337, 40] width 17 height 17
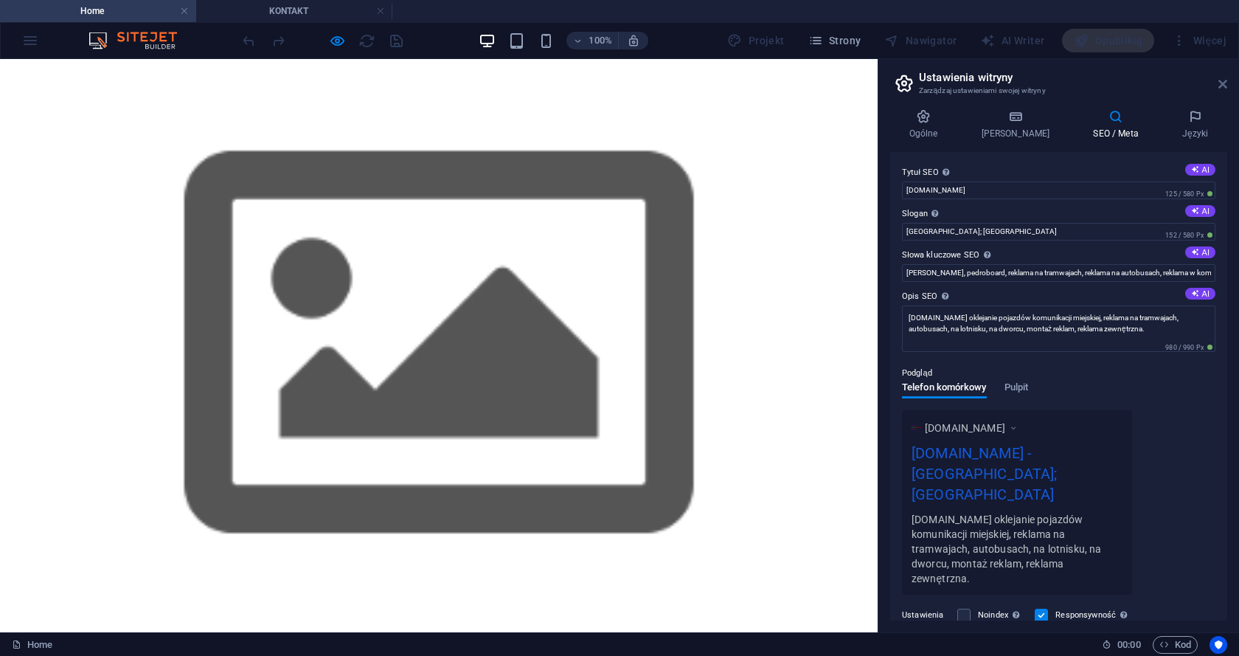
click at [1222, 86] on icon at bounding box center [1223, 84] width 9 height 12
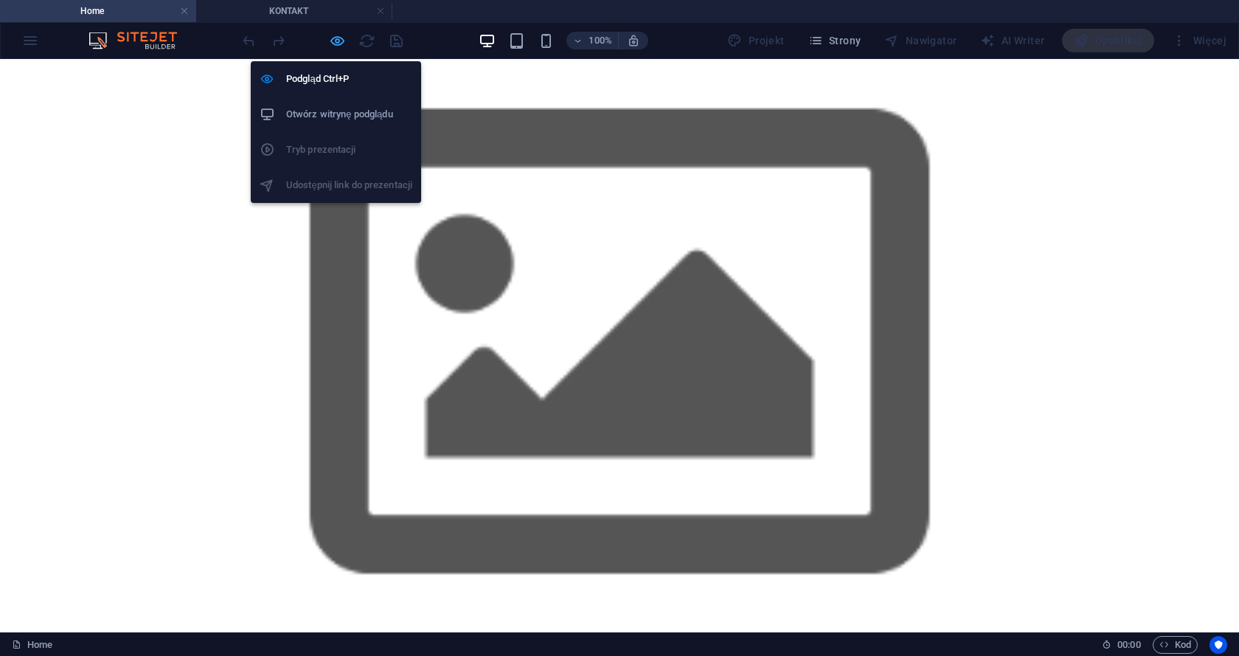
click at [335, 41] on icon "button" at bounding box center [337, 40] width 17 height 17
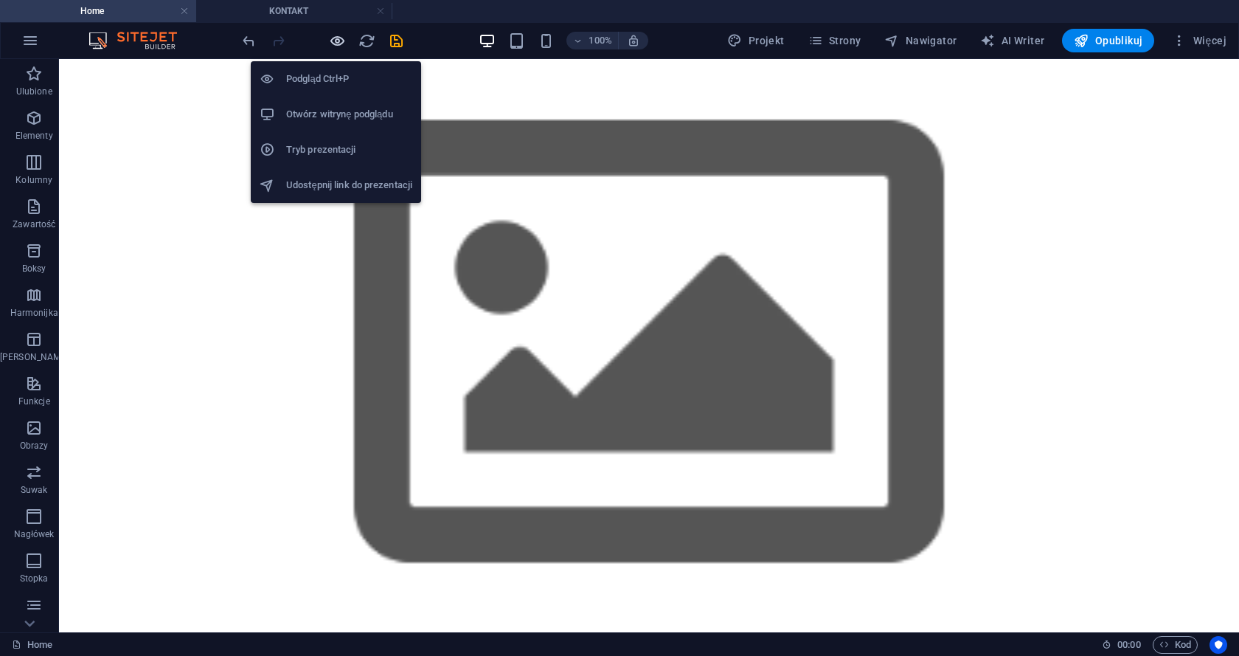
click at [334, 38] on icon "button" at bounding box center [337, 40] width 17 height 17
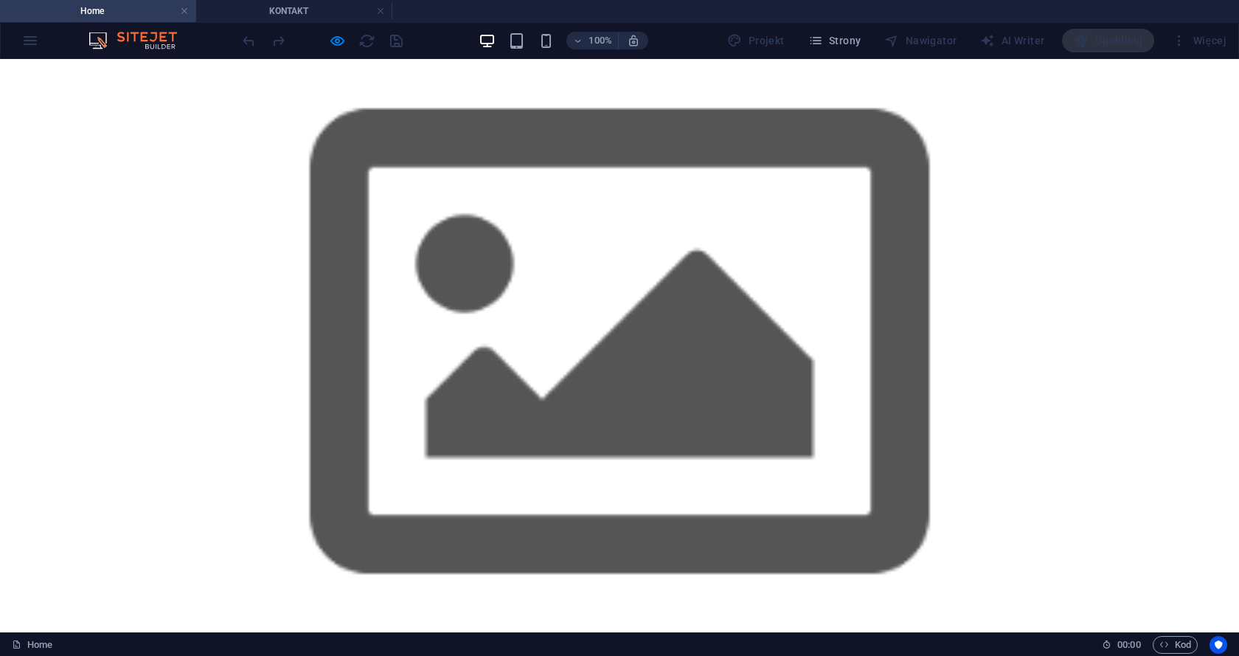
drag, startPoint x: 1005, startPoint y: 78, endPoint x: 1017, endPoint y: 128, distance: 50.8
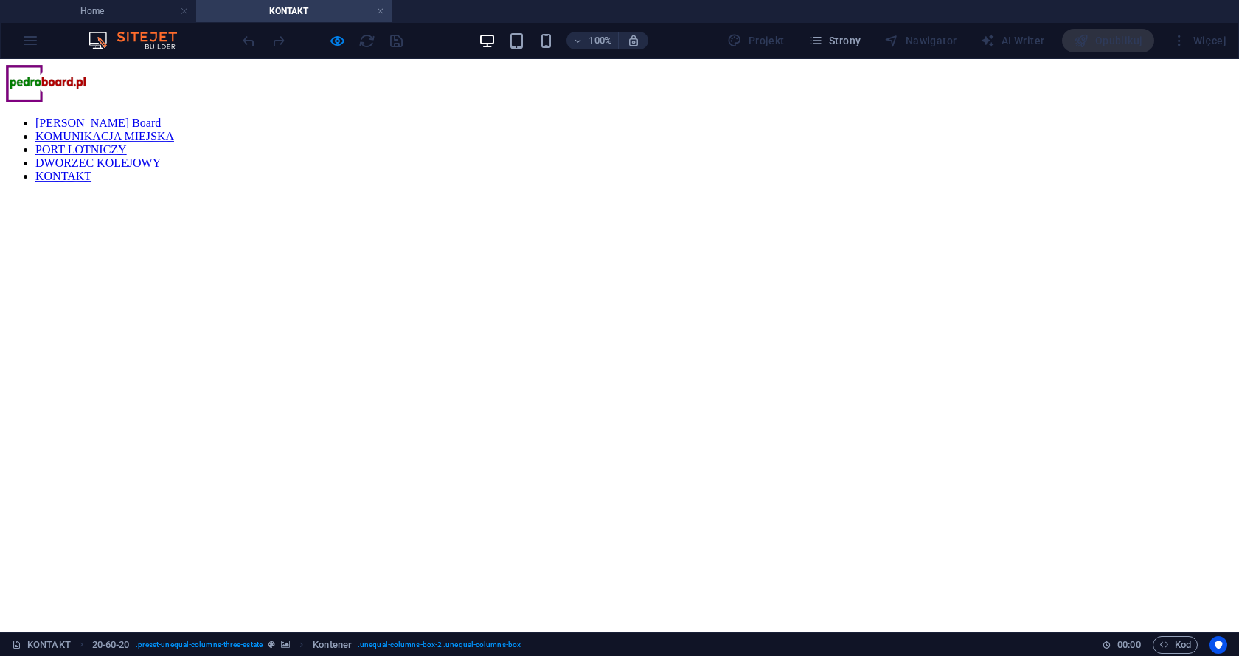
click at [419, 195] on div at bounding box center [620, 195] width 1228 height 0
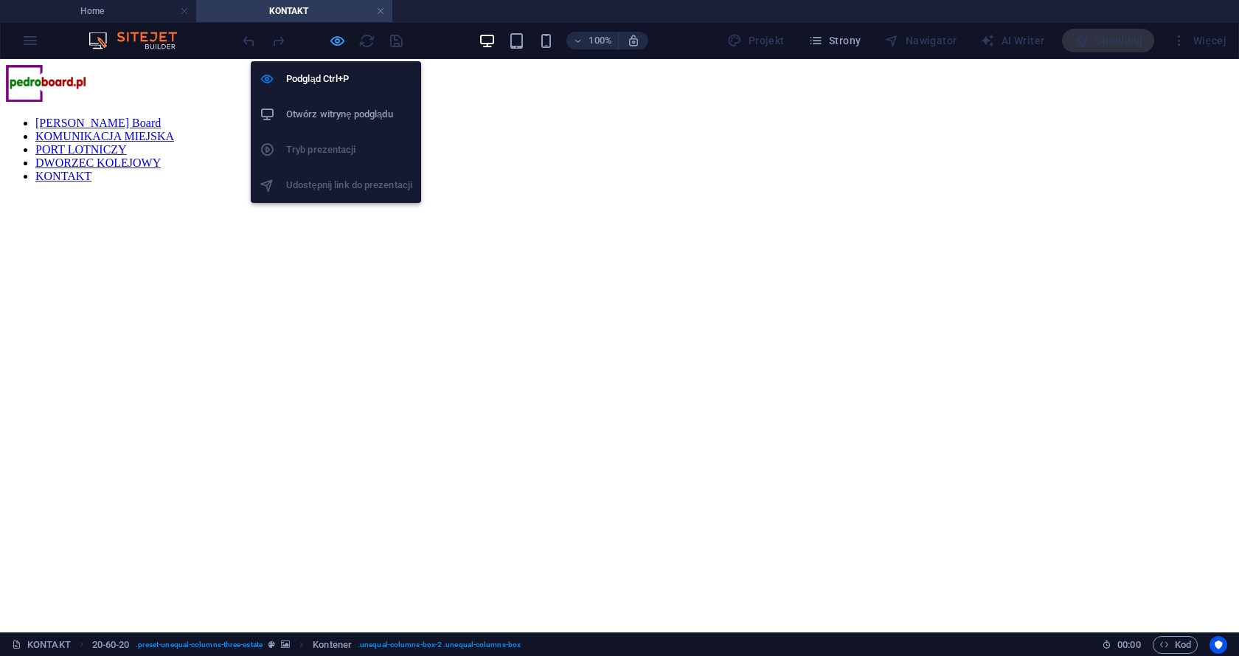
click at [333, 35] on icon "button" at bounding box center [337, 40] width 17 height 17
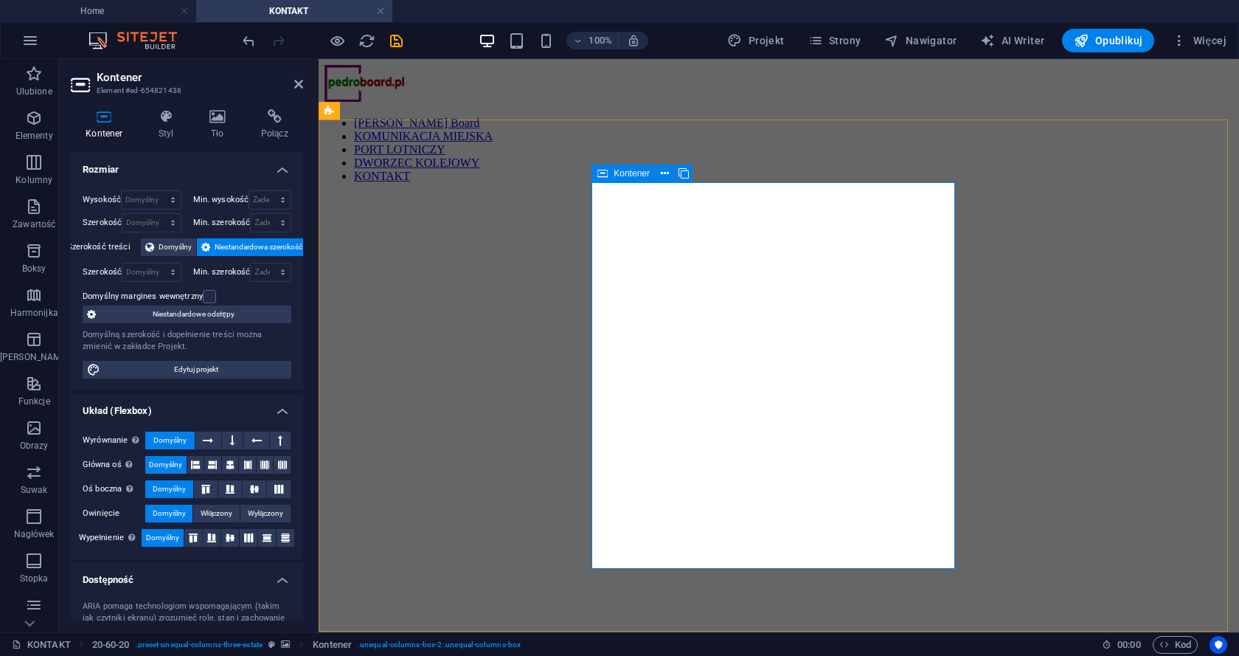
click at [609, 170] on div "Kontener" at bounding box center [624, 174] width 64 height 18
click at [161, 114] on icon at bounding box center [166, 116] width 45 height 15
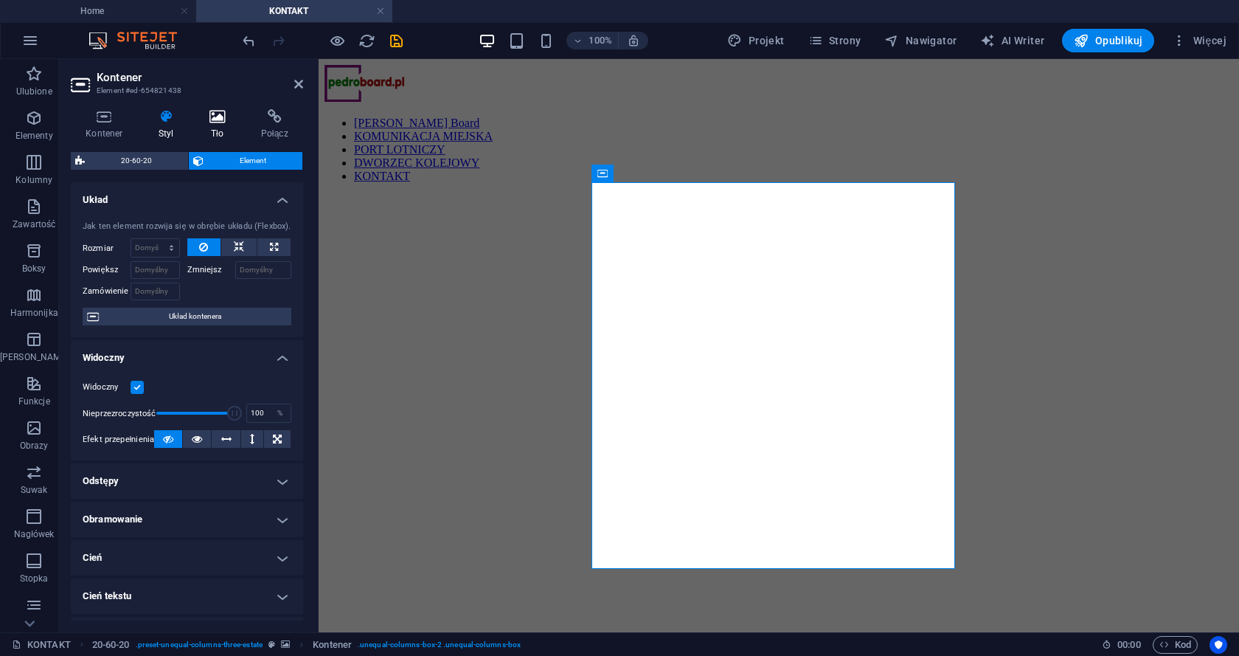
click at [217, 117] on icon at bounding box center [218, 116] width 46 height 15
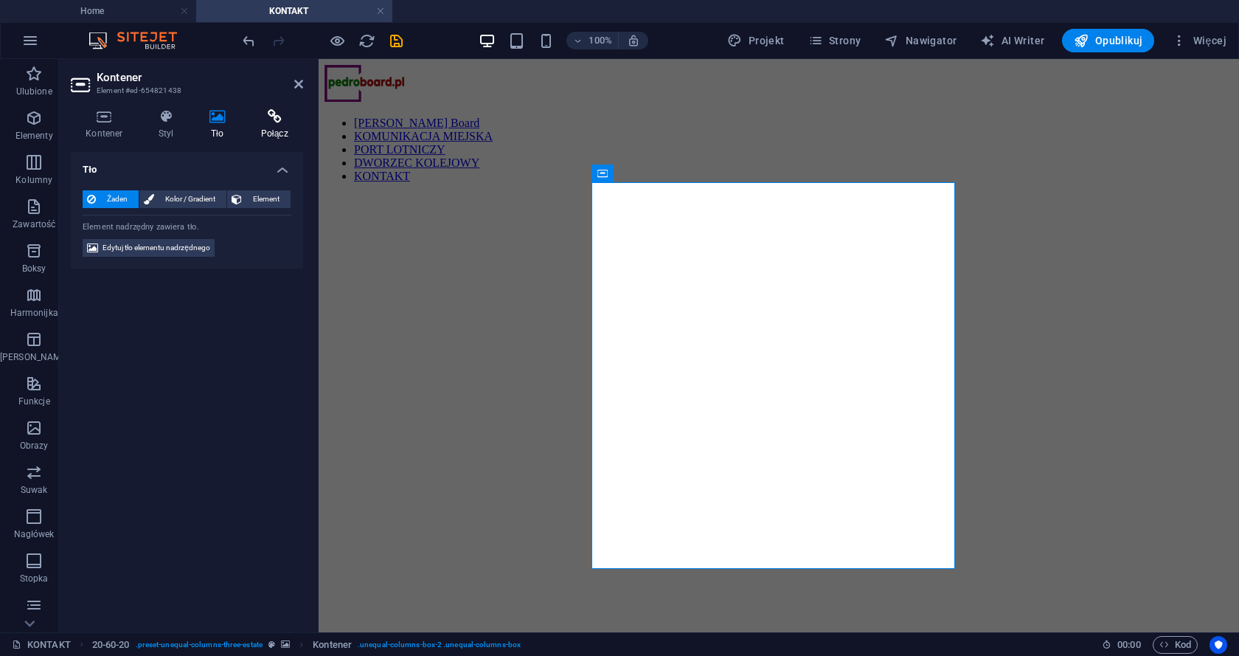
click at [256, 117] on icon at bounding box center [275, 116] width 58 height 15
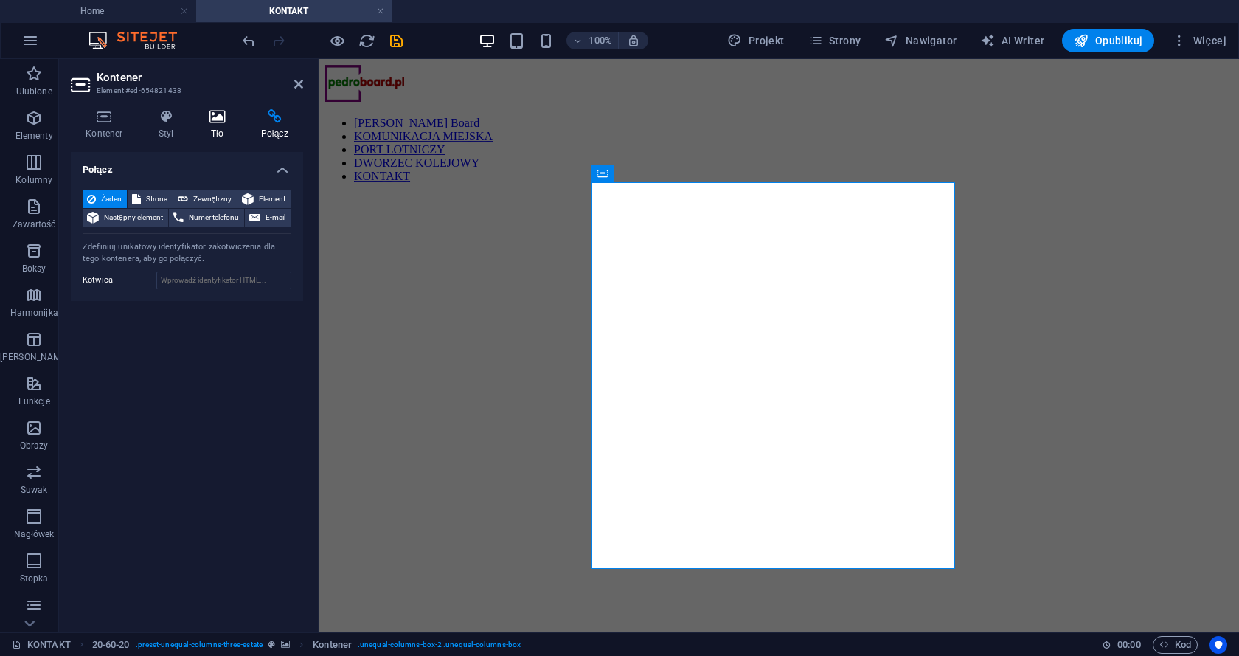
click at [213, 110] on icon at bounding box center [218, 116] width 46 height 15
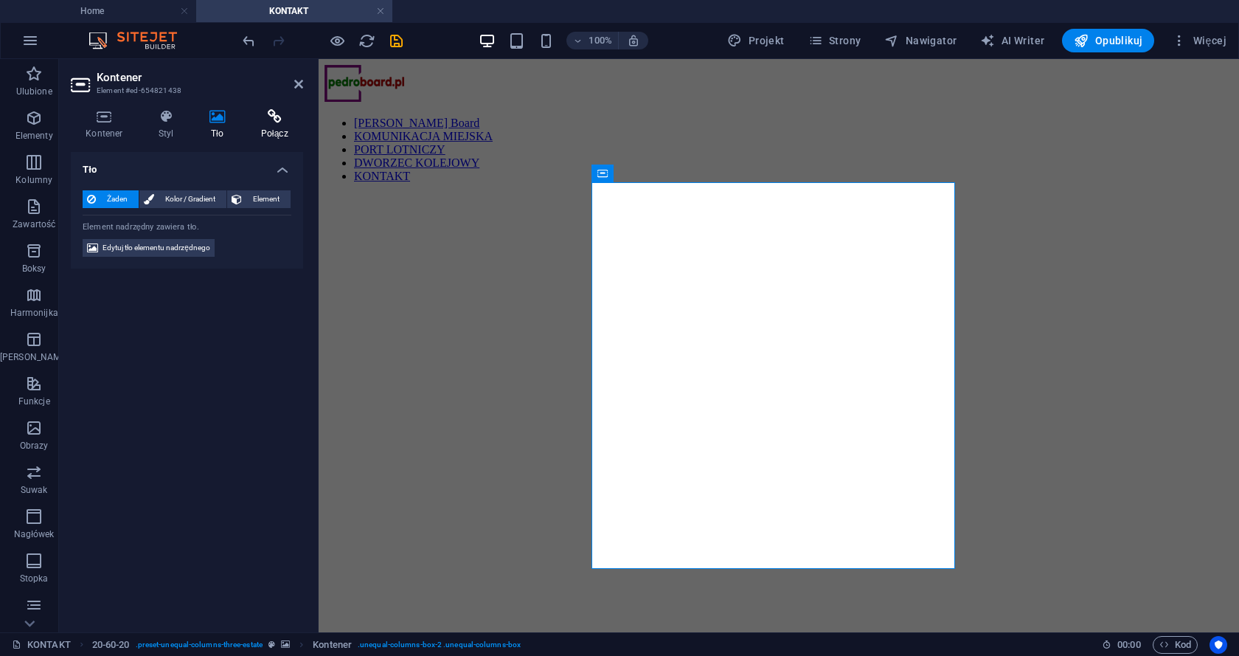
click at [277, 111] on icon at bounding box center [275, 116] width 58 height 15
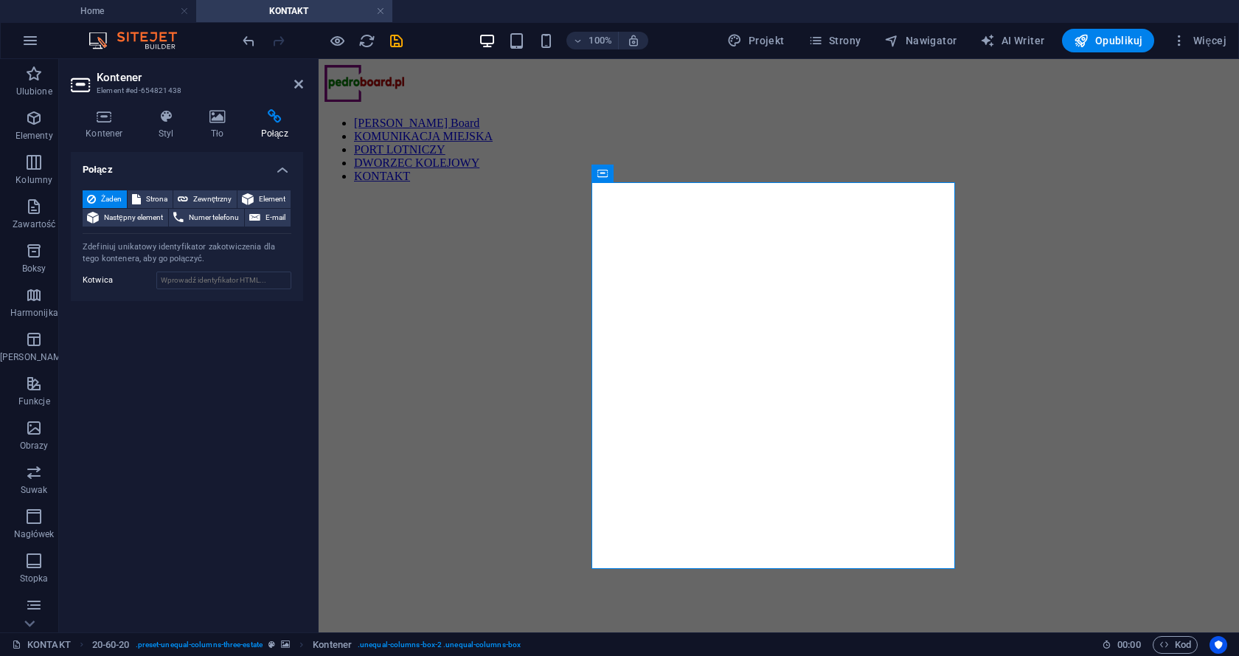
click at [104, 107] on div "Kontener Styl Tło Połącz Rozmiar Wysokość Domyślny px rem % vh vw Min. wysokość…" at bounding box center [187, 364] width 256 height 535
click at [106, 119] on icon at bounding box center [104, 116] width 67 height 15
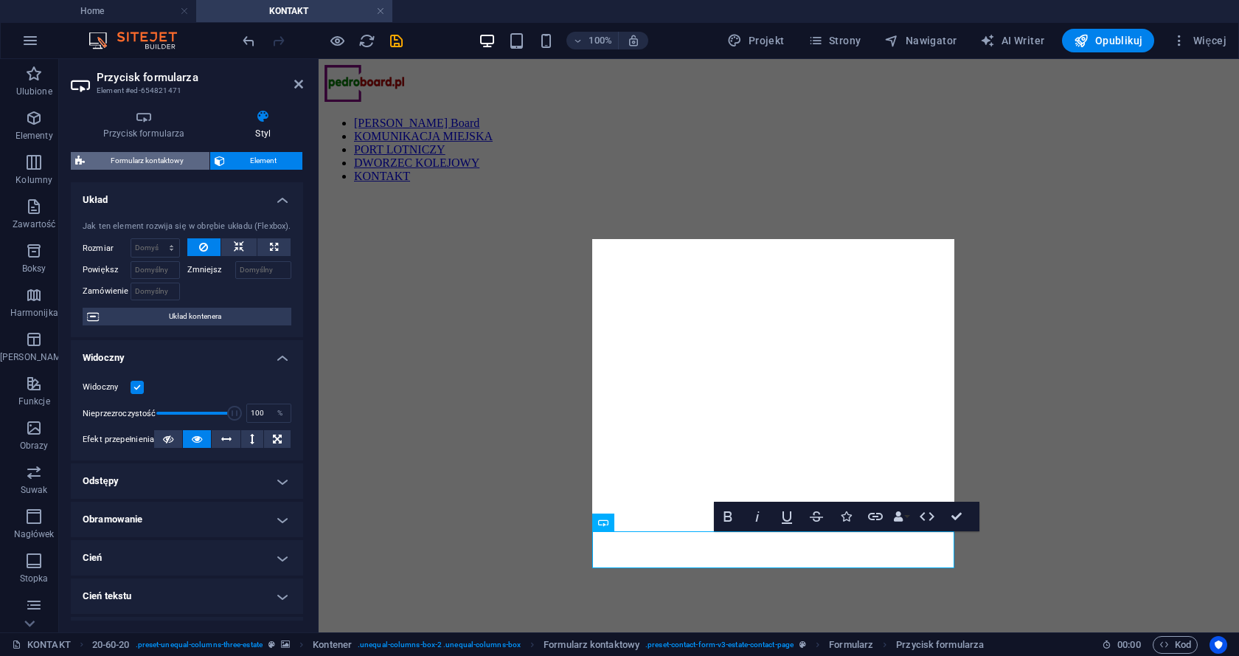
click at [136, 156] on span "Formularz kontaktowy" at bounding box center [147, 161] width 116 height 18
select select "rem"
select select "preset-contact-form-v3-estate-contact-page"
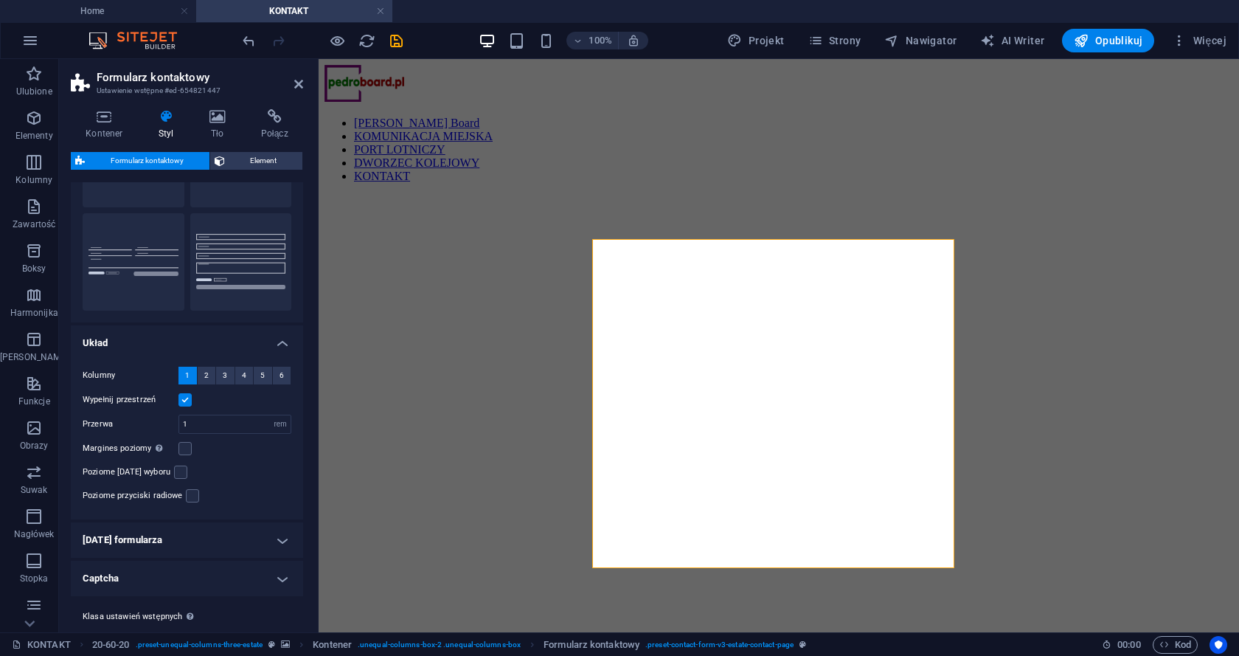
scroll to position [145, 0]
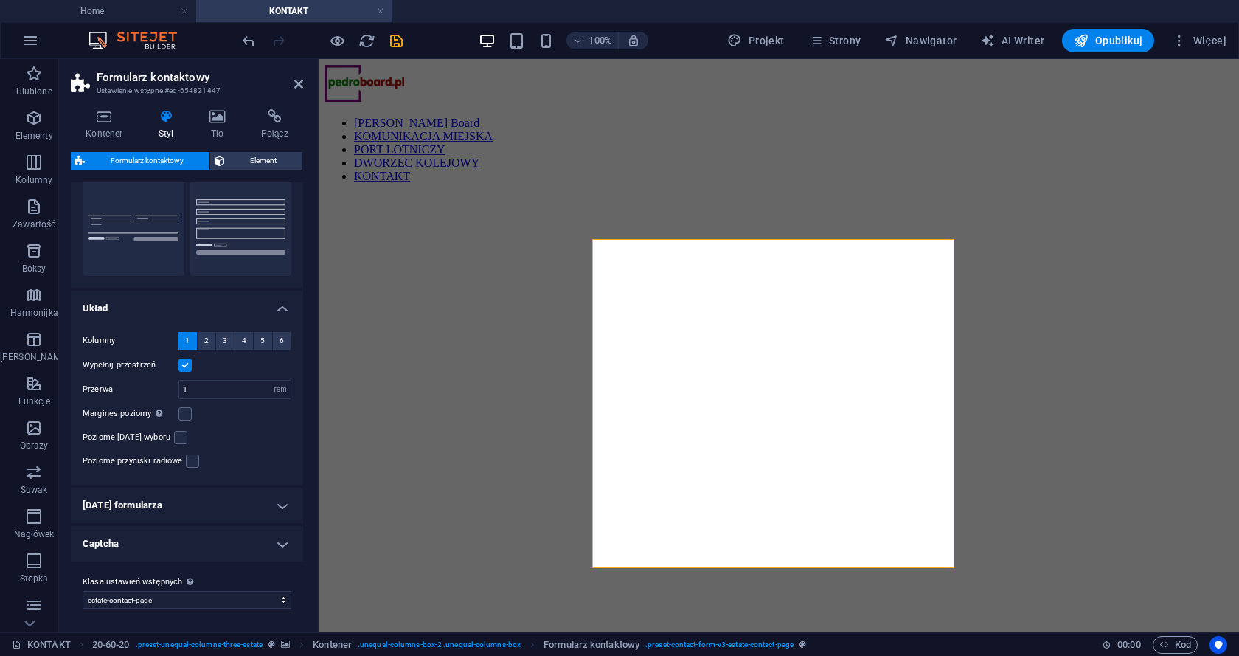
click at [269, 497] on h4 "[DATE] formularza" at bounding box center [187, 505] width 232 height 35
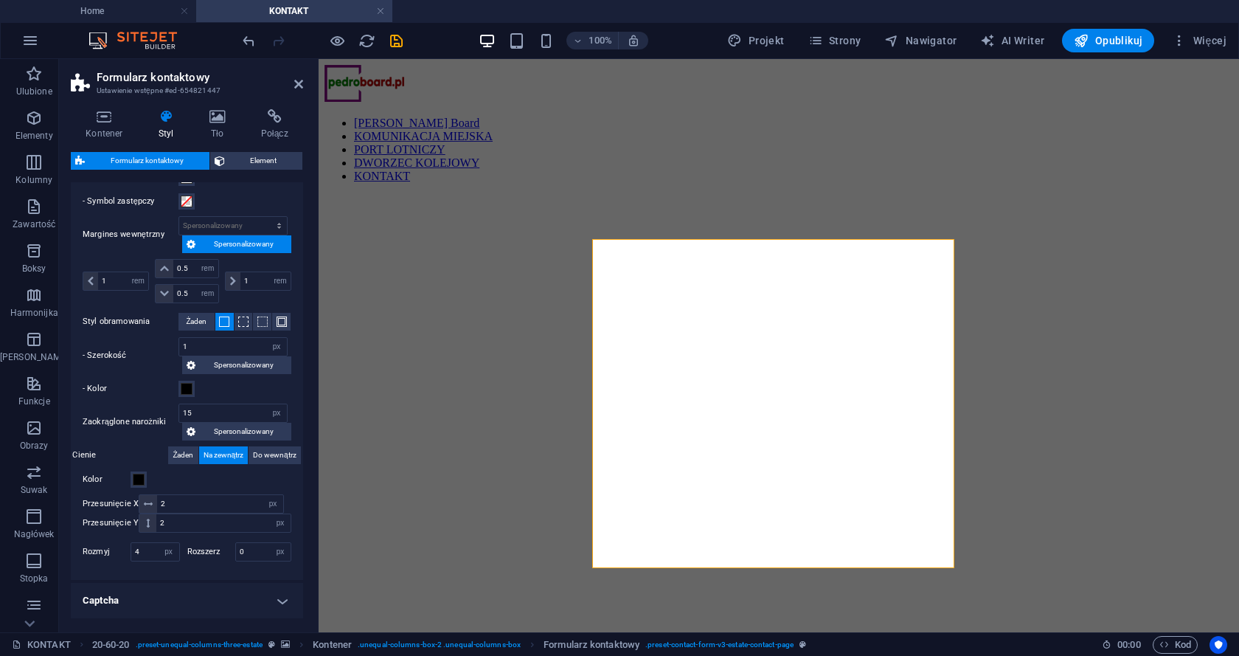
scroll to position [664, 0]
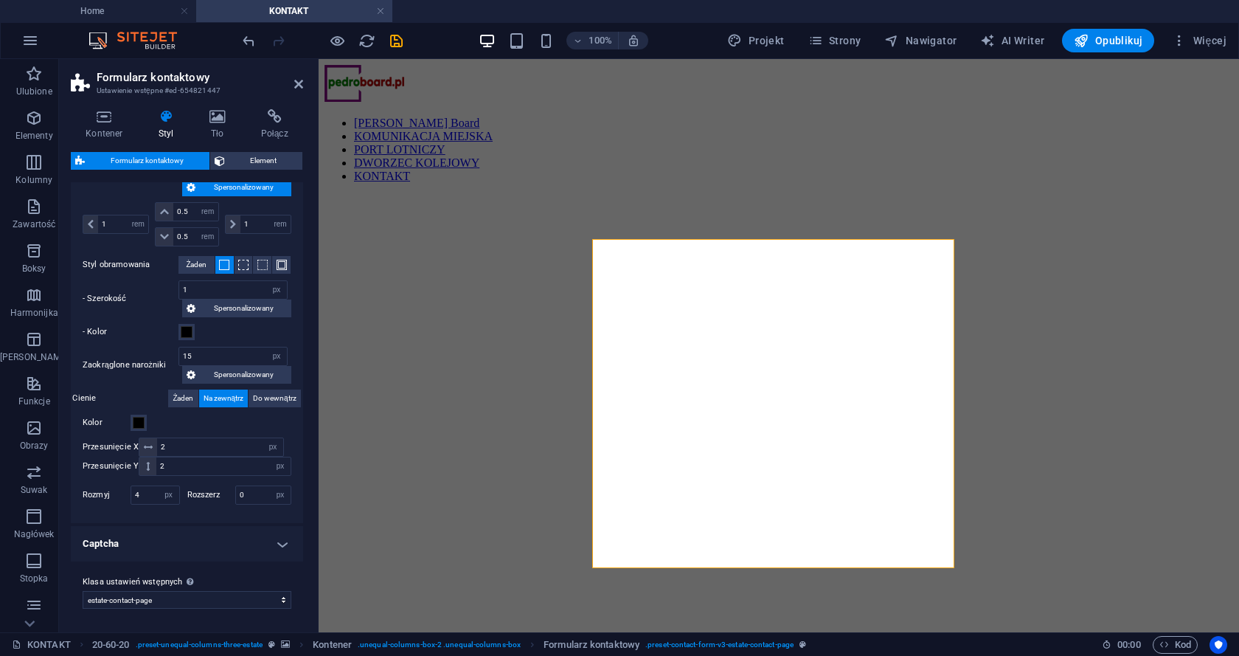
click at [277, 540] on h4 "Captcha" at bounding box center [187, 543] width 232 height 35
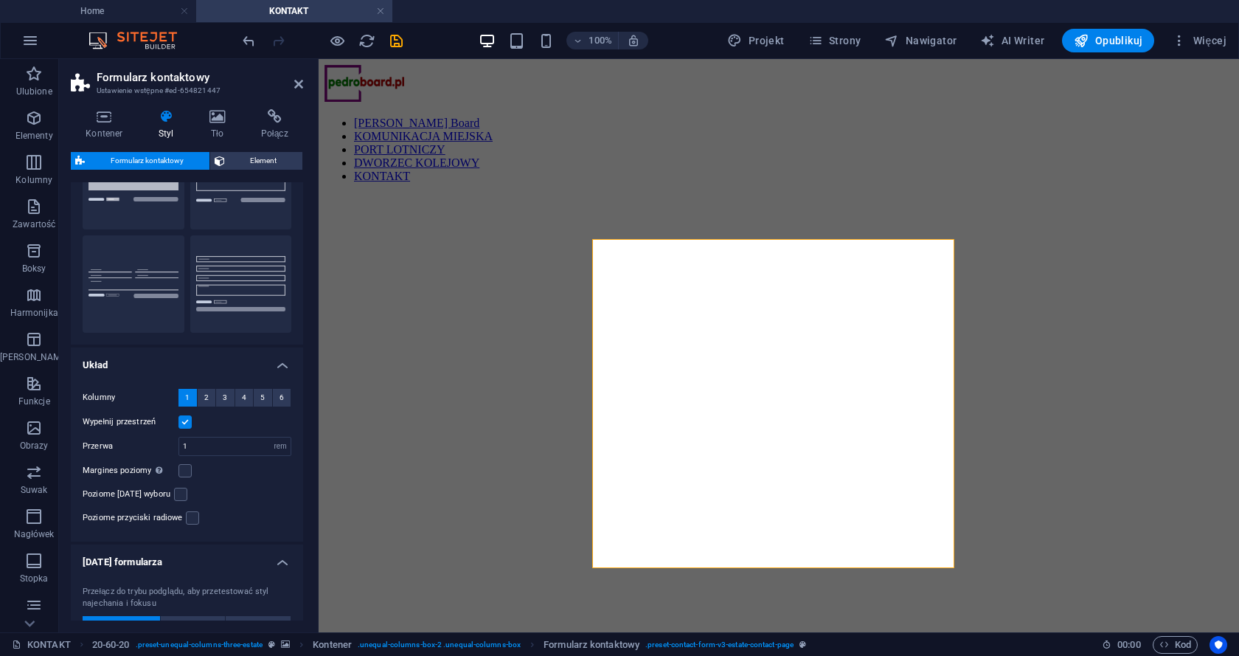
scroll to position [0, 0]
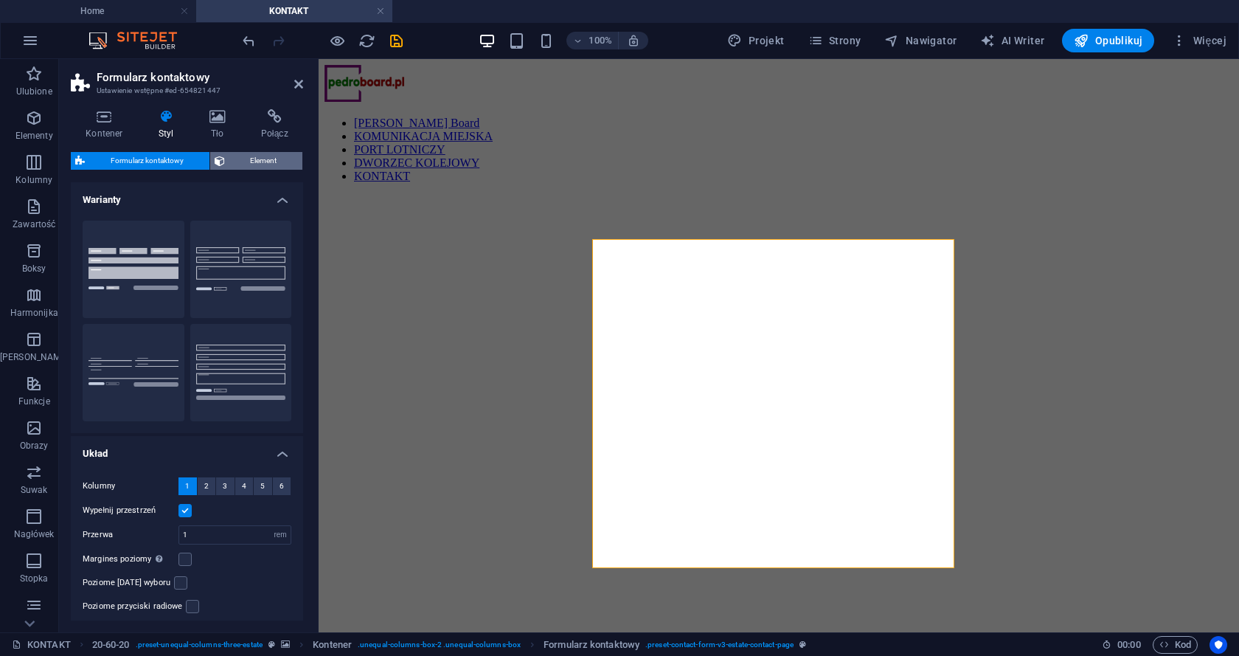
click at [269, 153] on span "Element" at bounding box center [263, 161] width 69 height 18
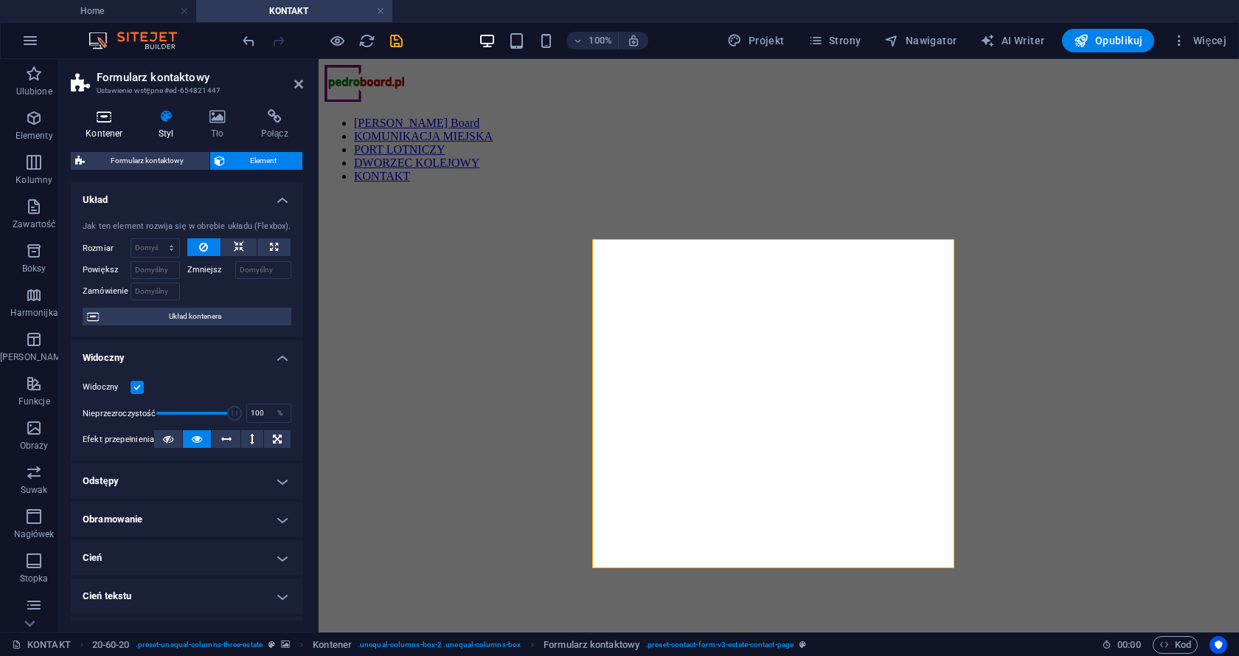
click at [103, 114] on icon at bounding box center [104, 116] width 67 height 15
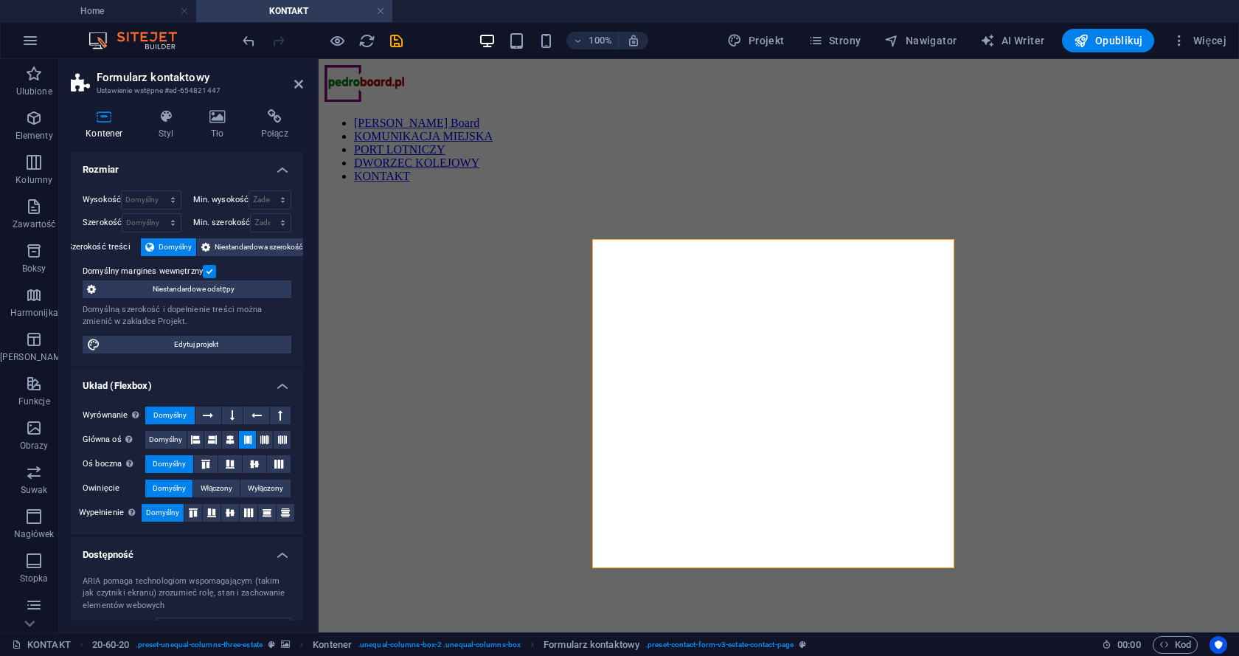
click at [508, 195] on figure at bounding box center [779, 195] width 909 height 0
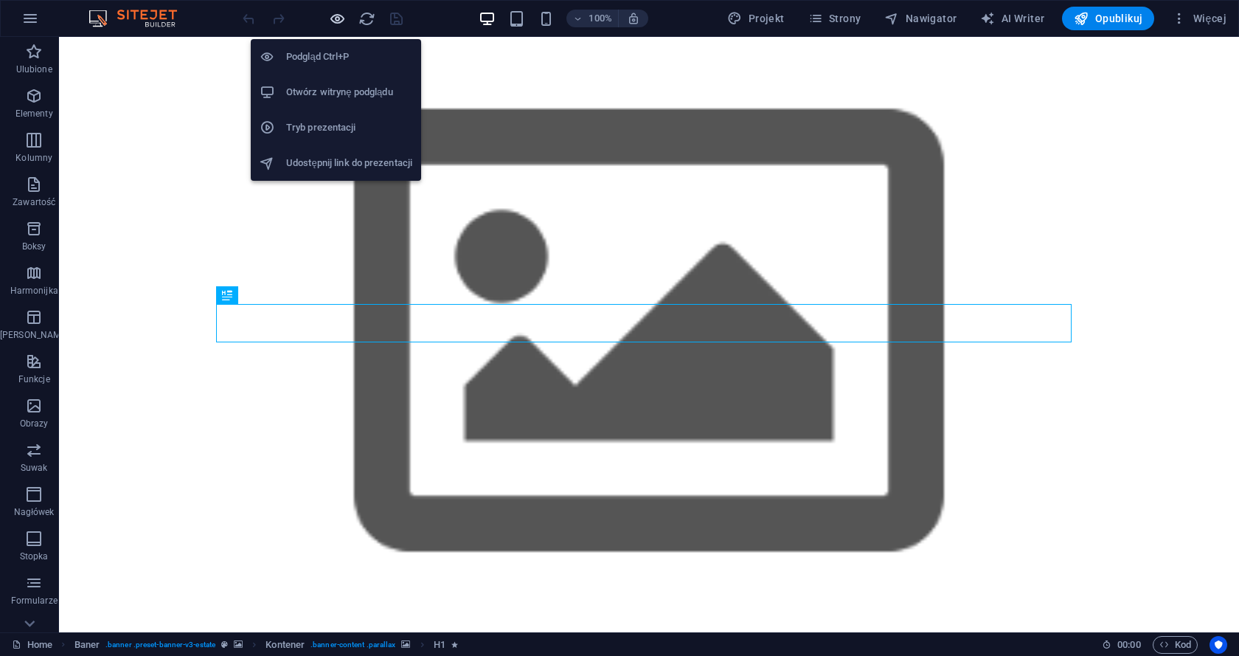
click at [329, 17] on icon "button" at bounding box center [337, 18] width 17 height 17
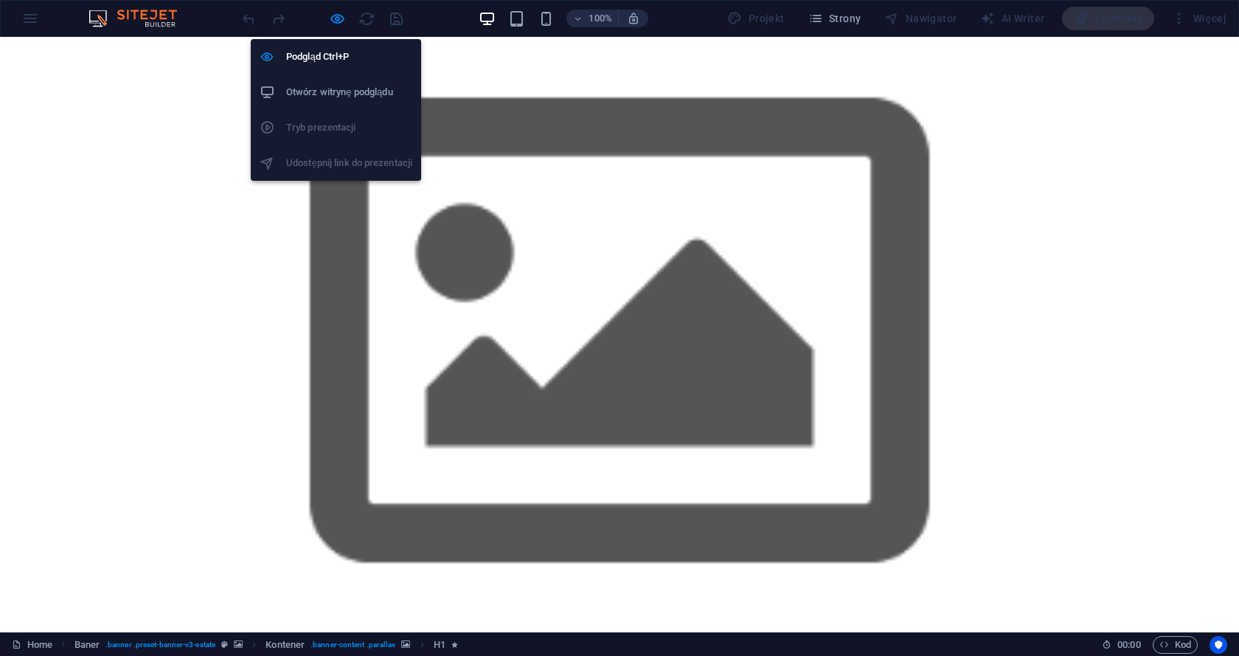
click at [326, 86] on h6 "Otwórz witrynę podglądu" at bounding box center [349, 92] width 126 height 18
click at [330, 11] on icon "button" at bounding box center [337, 18] width 17 height 17
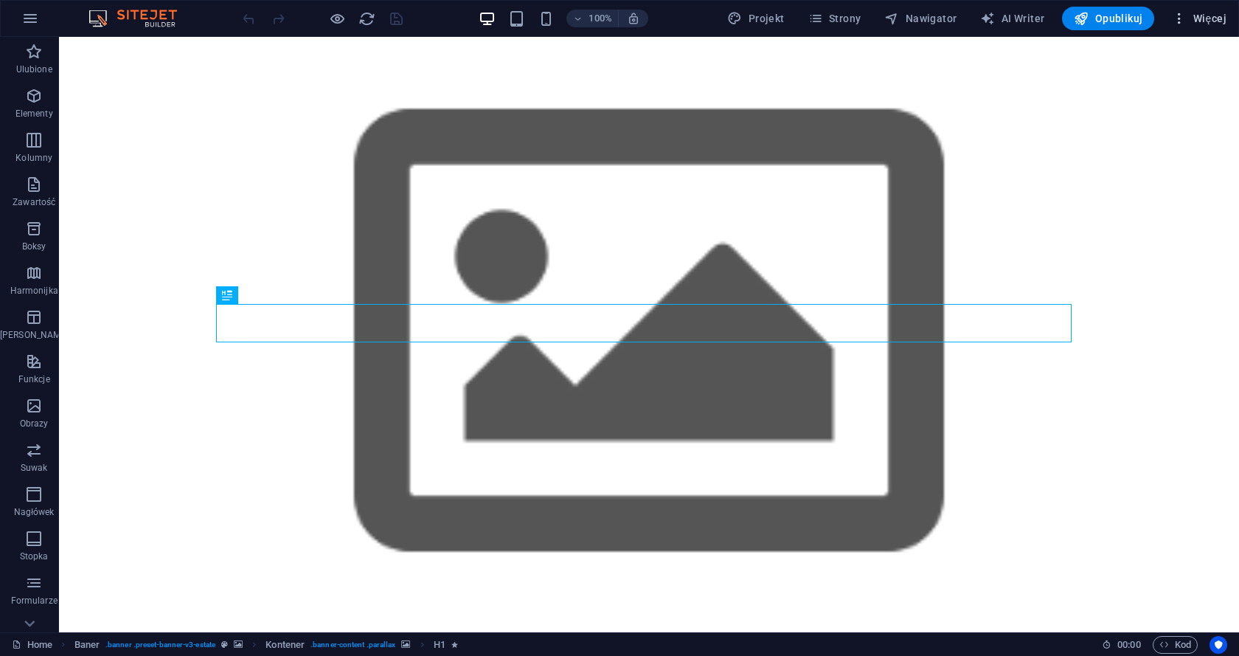
click at [1204, 8] on button "Więcej" at bounding box center [1199, 19] width 66 height 24
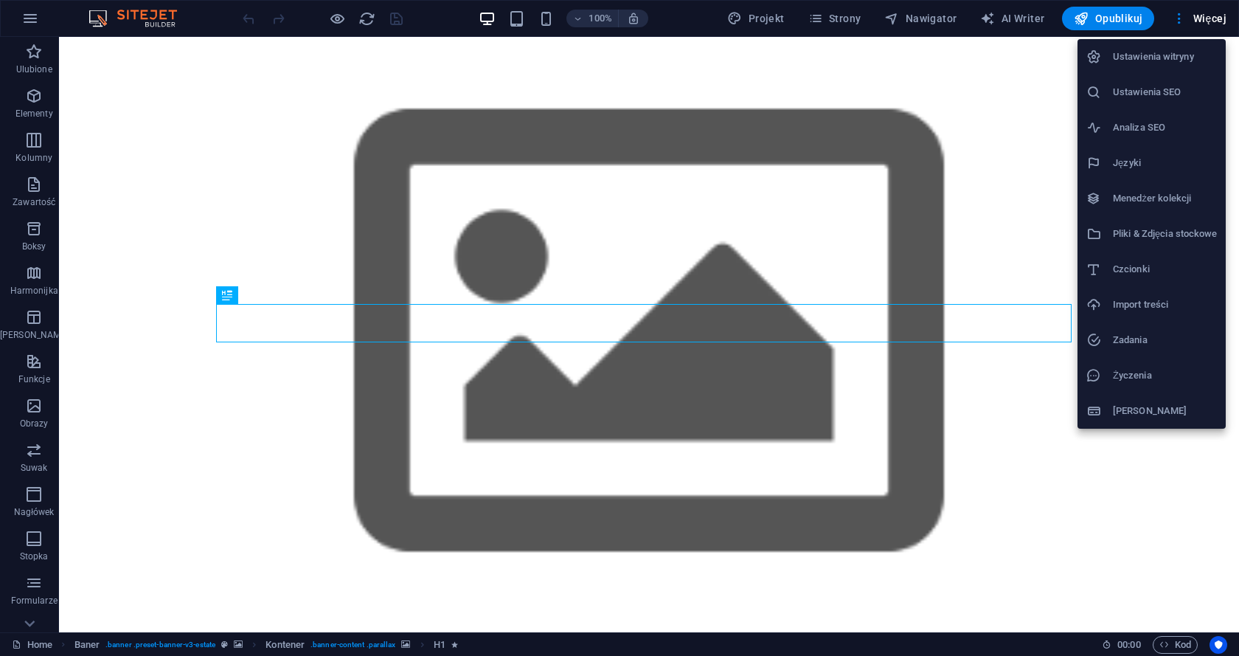
click at [1152, 95] on h6 "Ustawienia SEO" at bounding box center [1165, 92] width 104 height 18
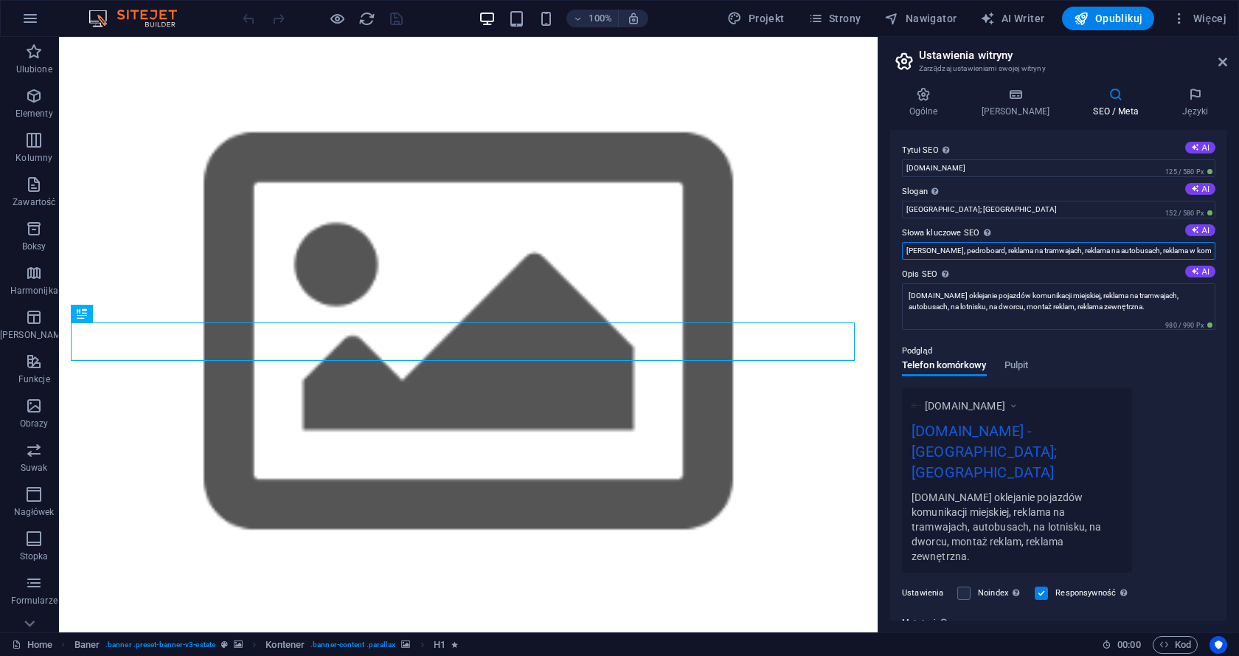
click at [1081, 247] on input "[PERSON_NAME], pedroboard, reklama na tramwajach, reklama na autobusach, reklam…" at bounding box center [1059, 251] width 314 height 18
click at [1221, 61] on icon at bounding box center [1223, 62] width 9 height 12
